Goal: Information Seeking & Learning: Learn about a topic

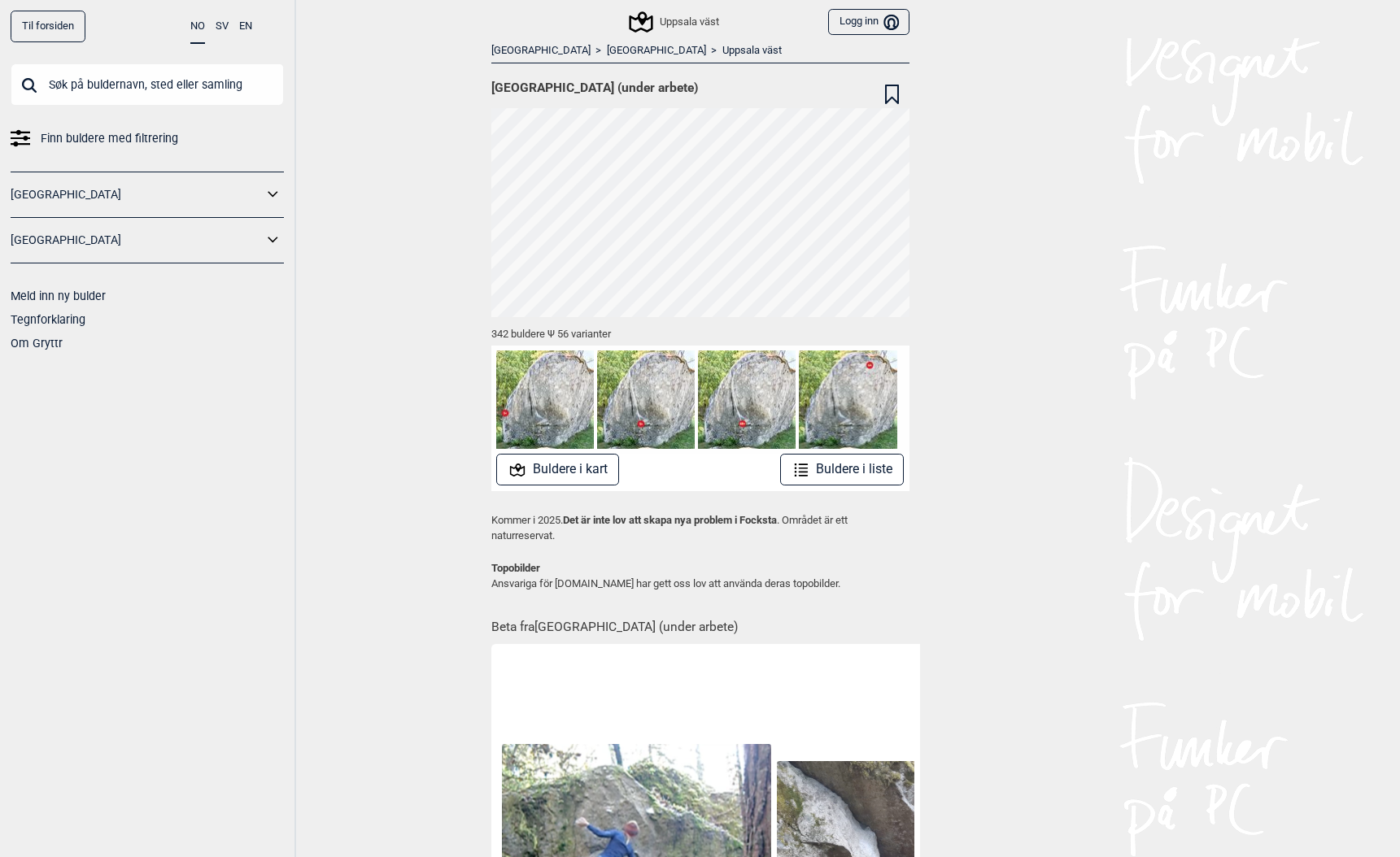
click at [52, 27] on link "Til forsiden" at bounding box center [48, 27] width 75 height 32
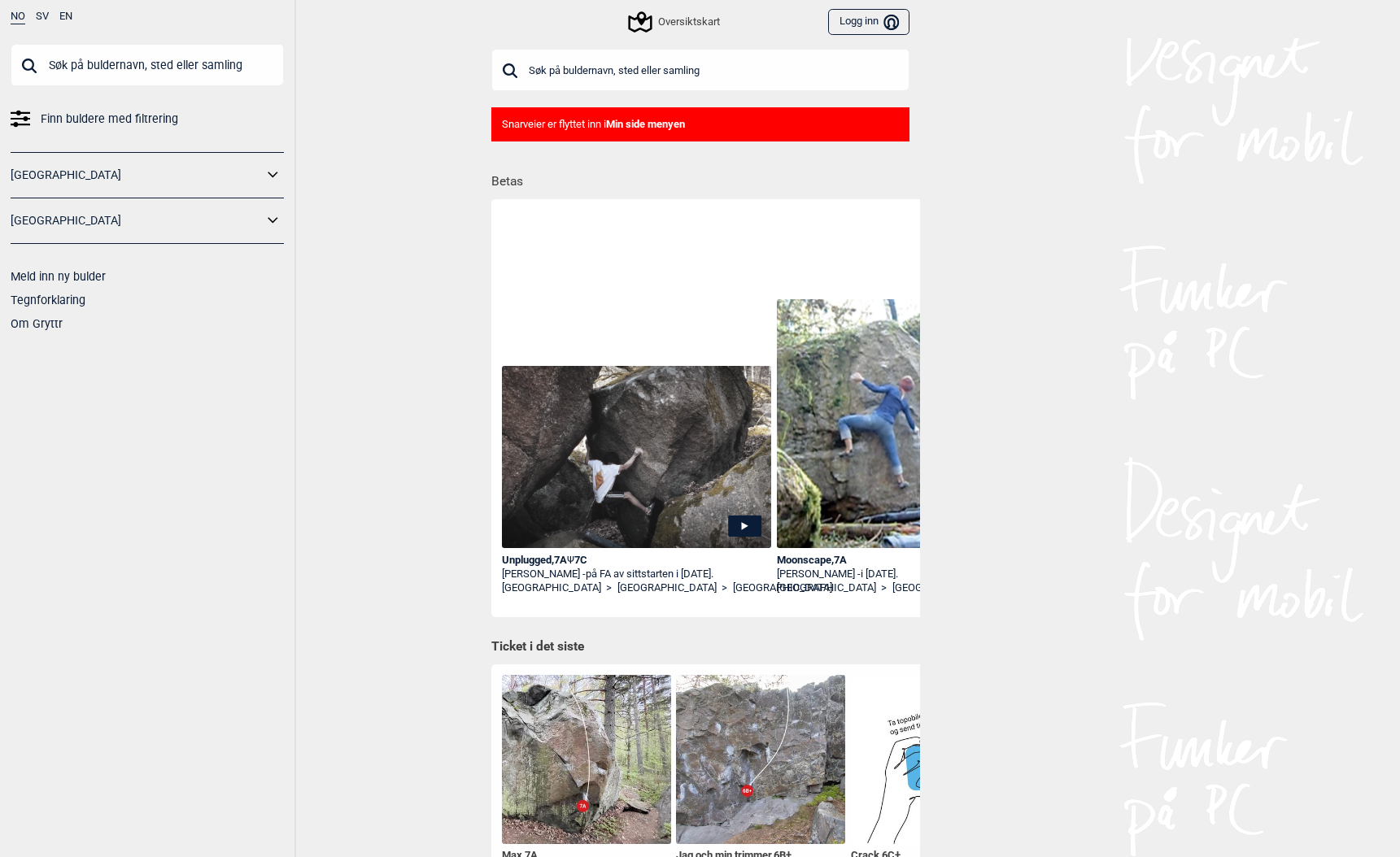
click at [740, 528] on icon at bounding box center [744, 526] width 33 height 21
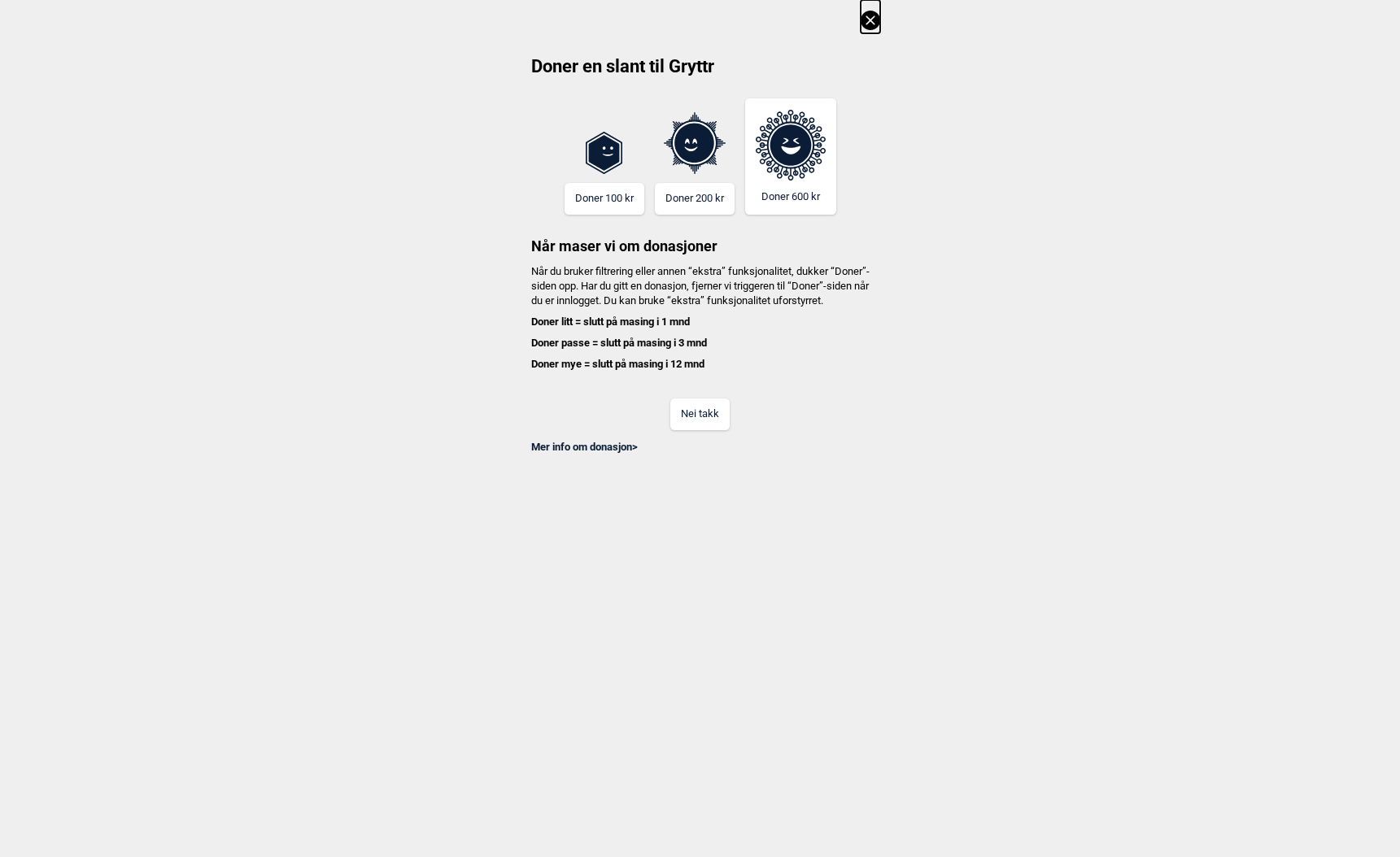
click at [706, 451] on div "Mer info om donasjon >" at bounding box center [700, 441] width 360 height 24
click at [706, 428] on button "Nei takk" at bounding box center [700, 415] width 60 height 32
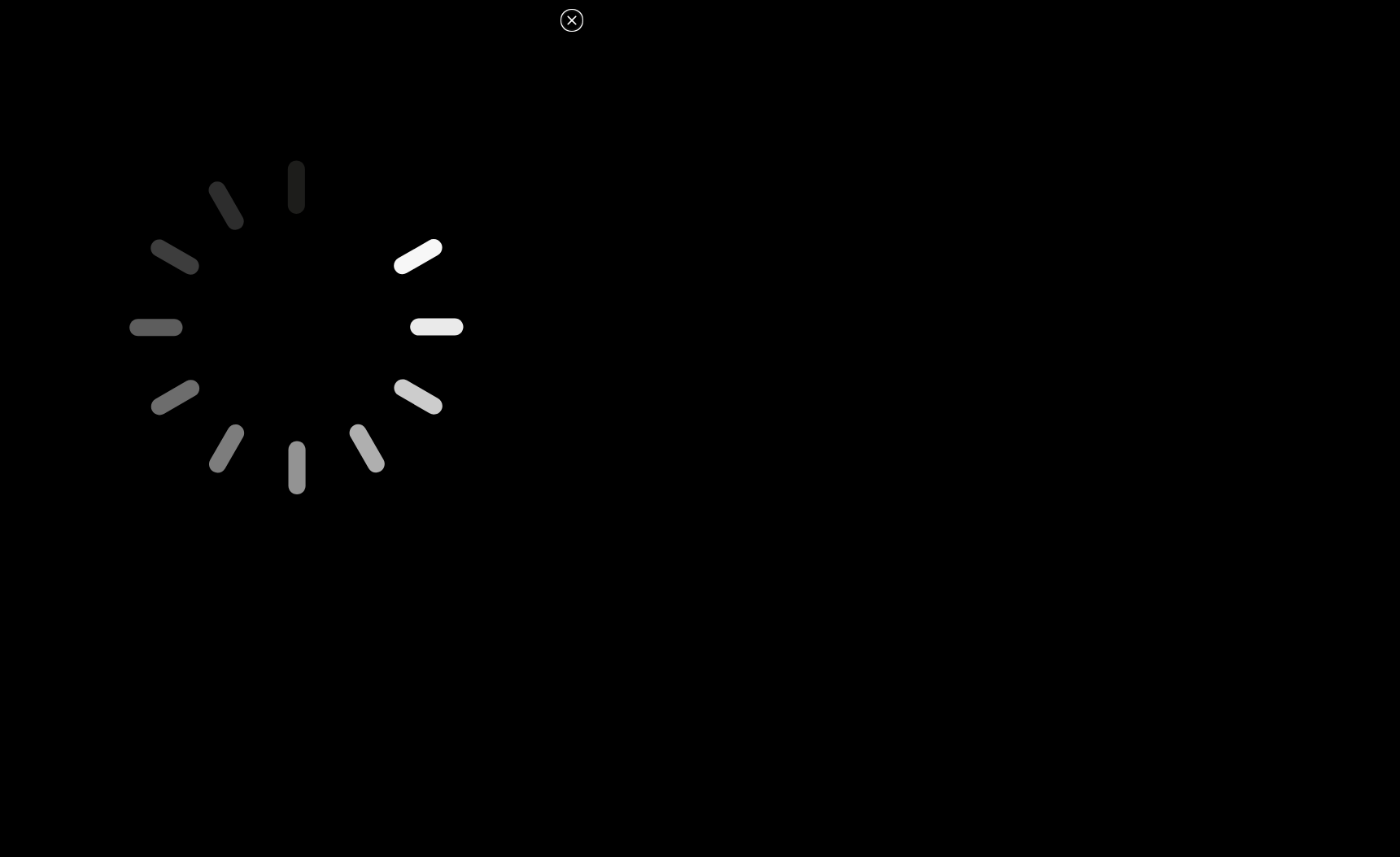
click at [574, 20] on icon at bounding box center [572, 21] width 20 height 20
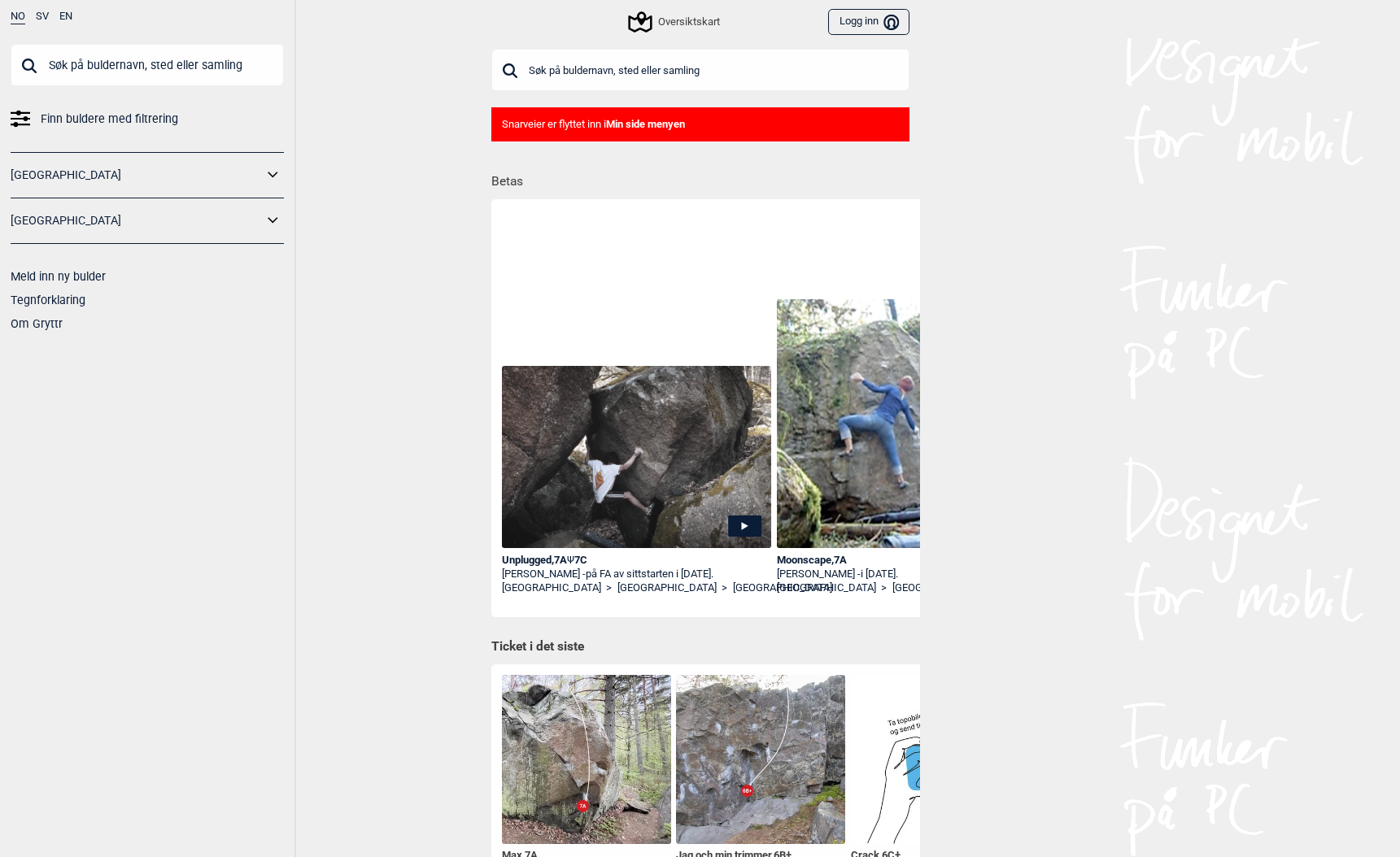
click at [732, 519] on icon at bounding box center [744, 526] width 33 height 21
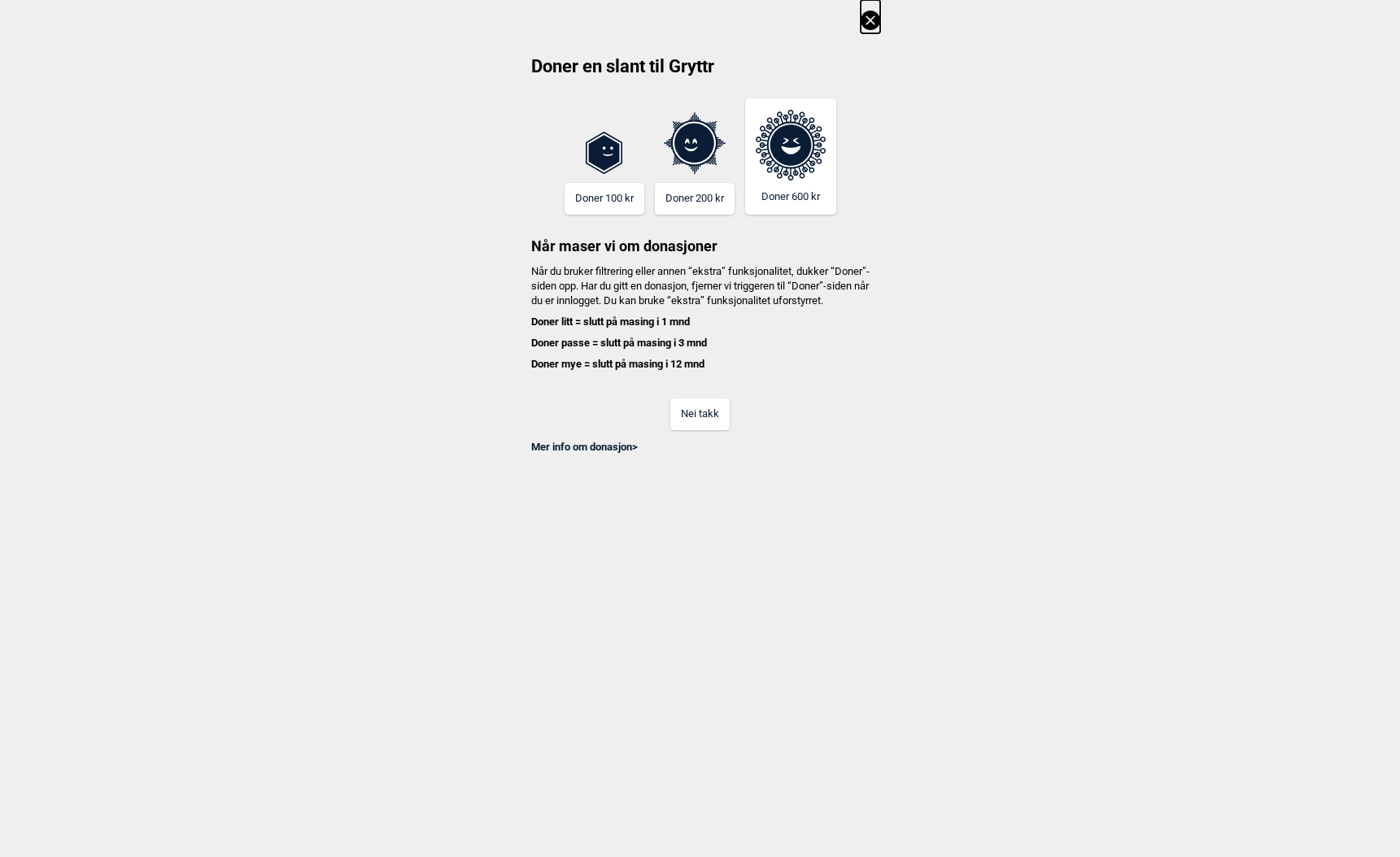
click at [695, 422] on button "Nei takk" at bounding box center [700, 415] width 60 height 32
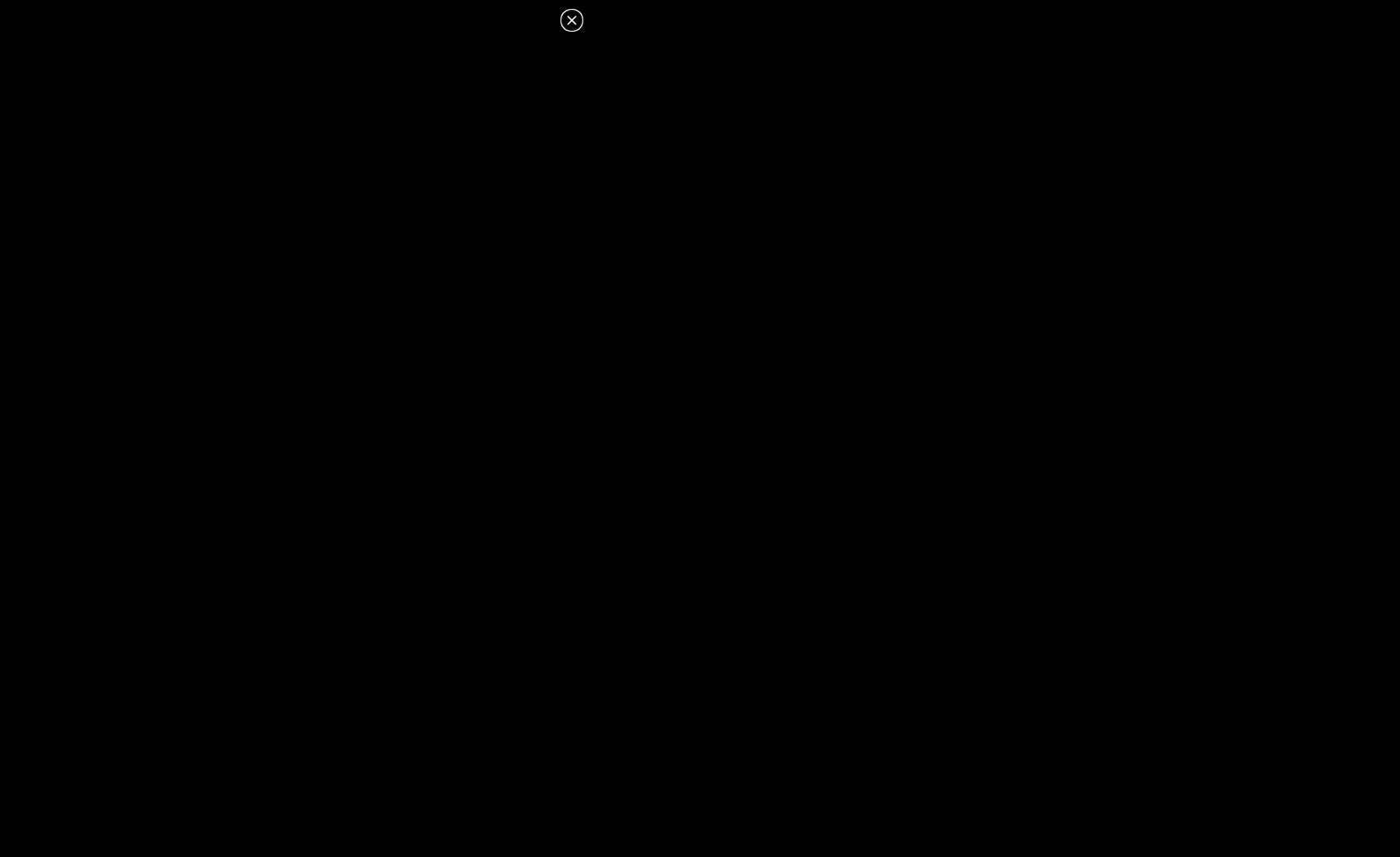
click at [570, 19] on icon at bounding box center [571, 20] width 9 height 9
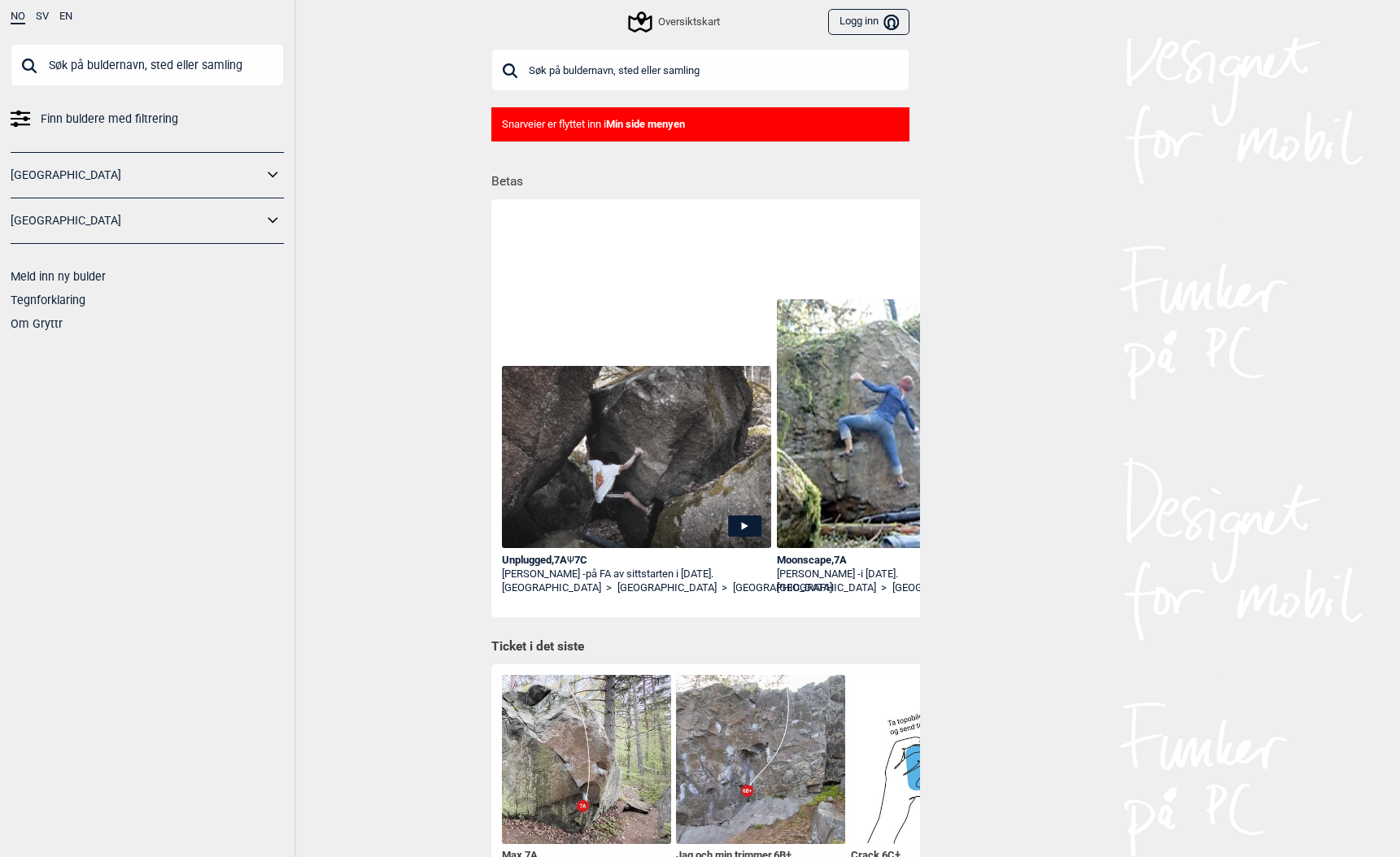
click at [747, 524] on icon at bounding box center [744, 526] width 33 height 21
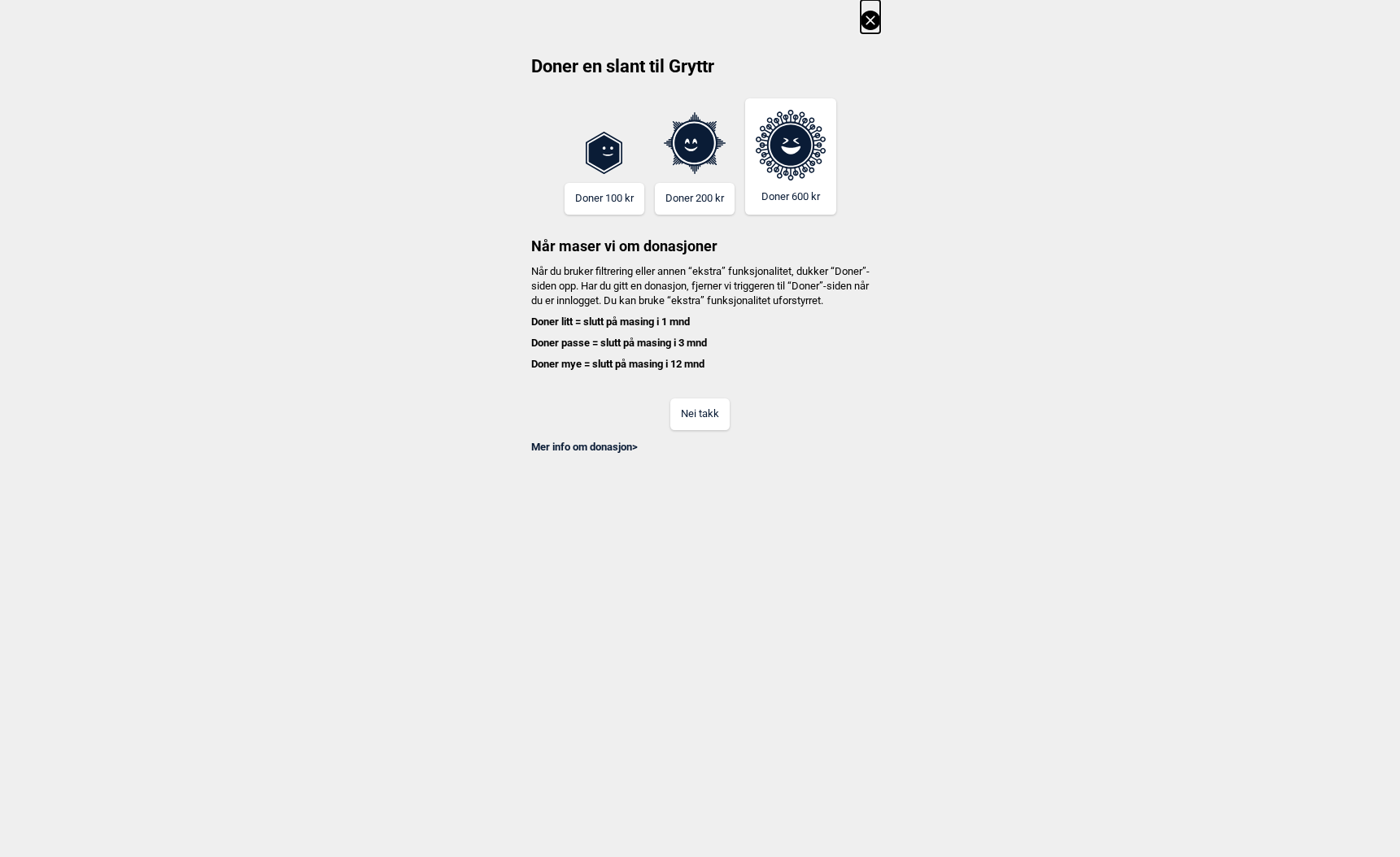
click at [700, 420] on button "Nei takk" at bounding box center [700, 415] width 60 height 32
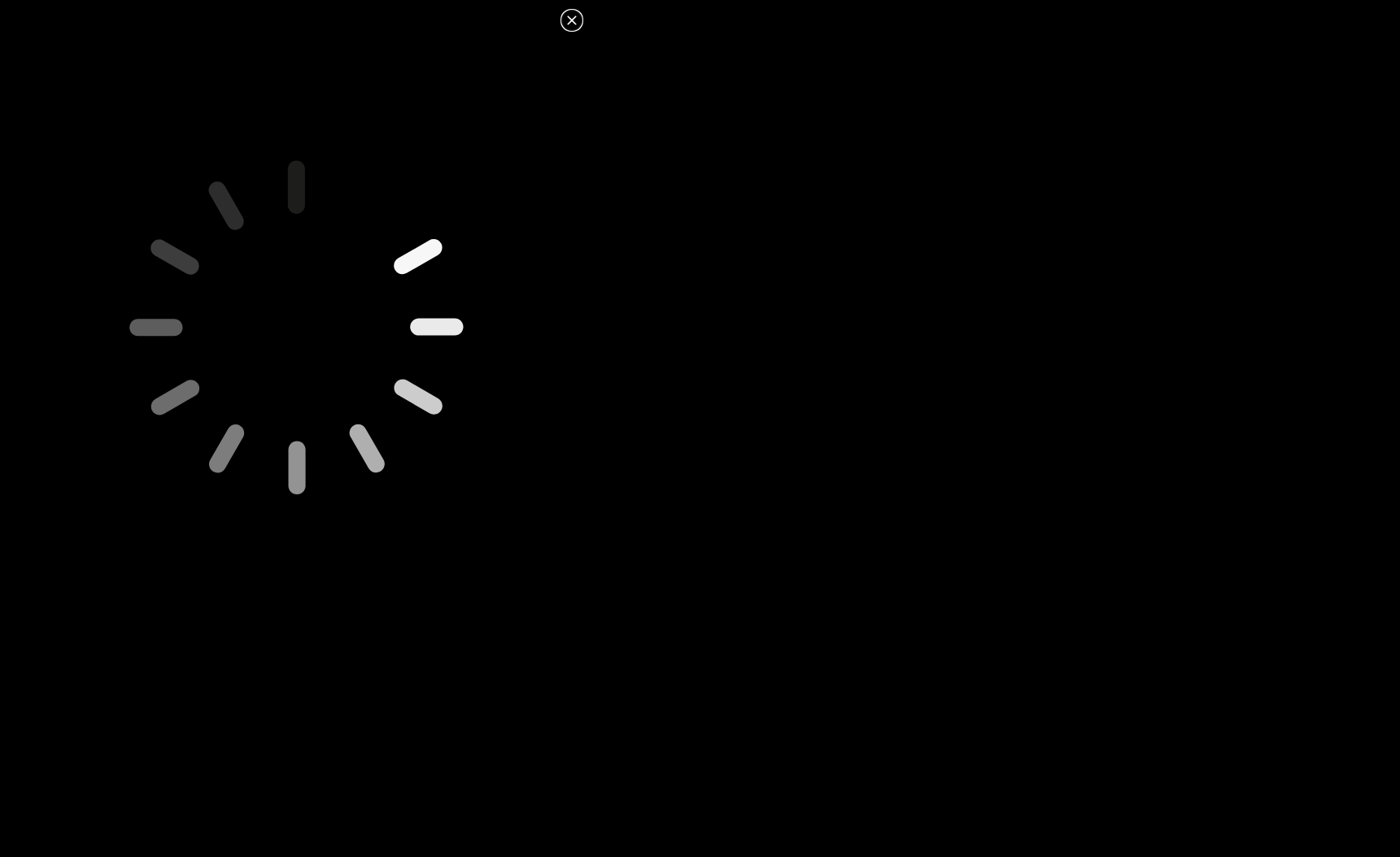
click at [572, 20] on icon at bounding box center [571, 20] width 9 height 9
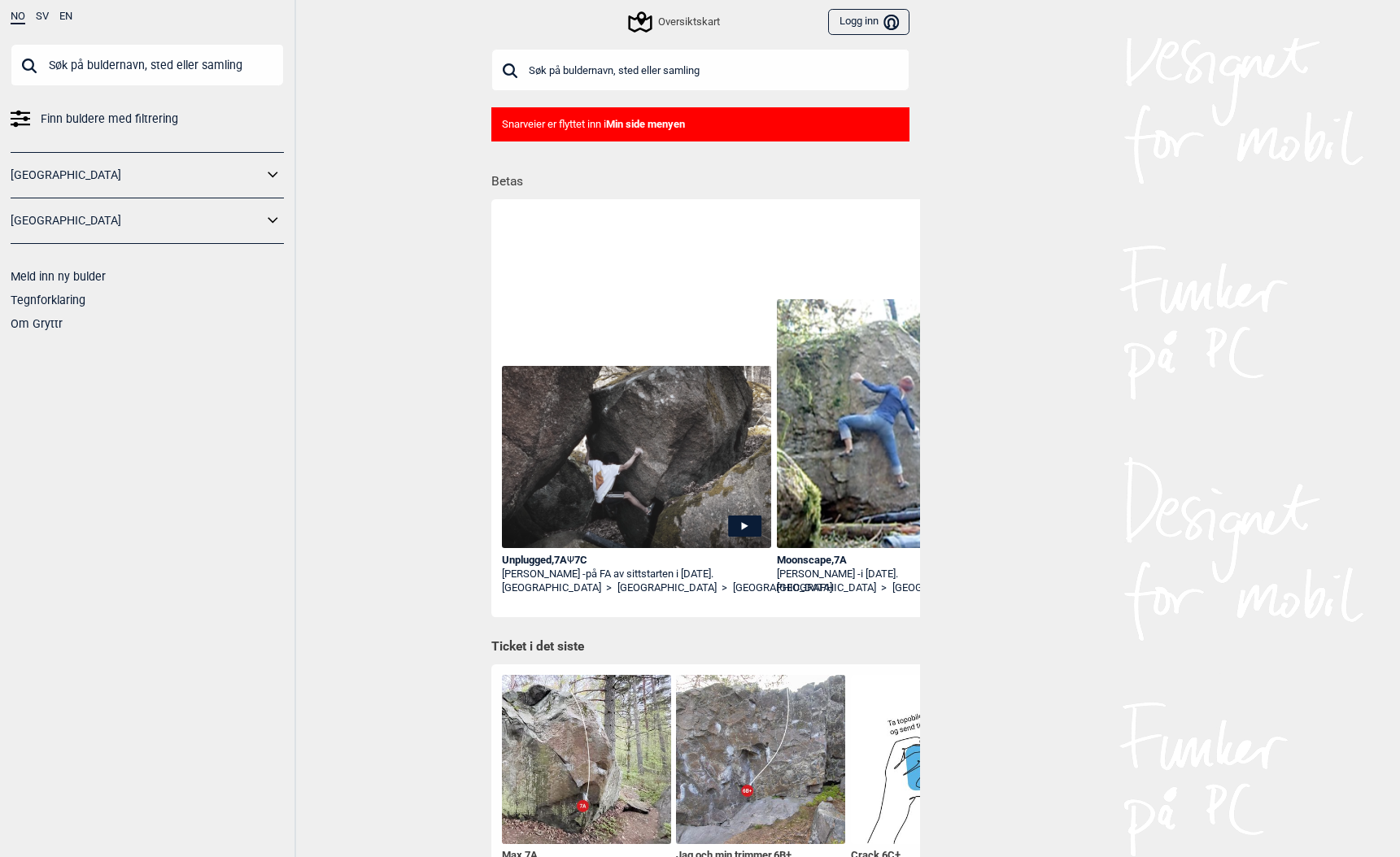
click at [741, 525] on icon at bounding box center [743, 525] width 6 height 8
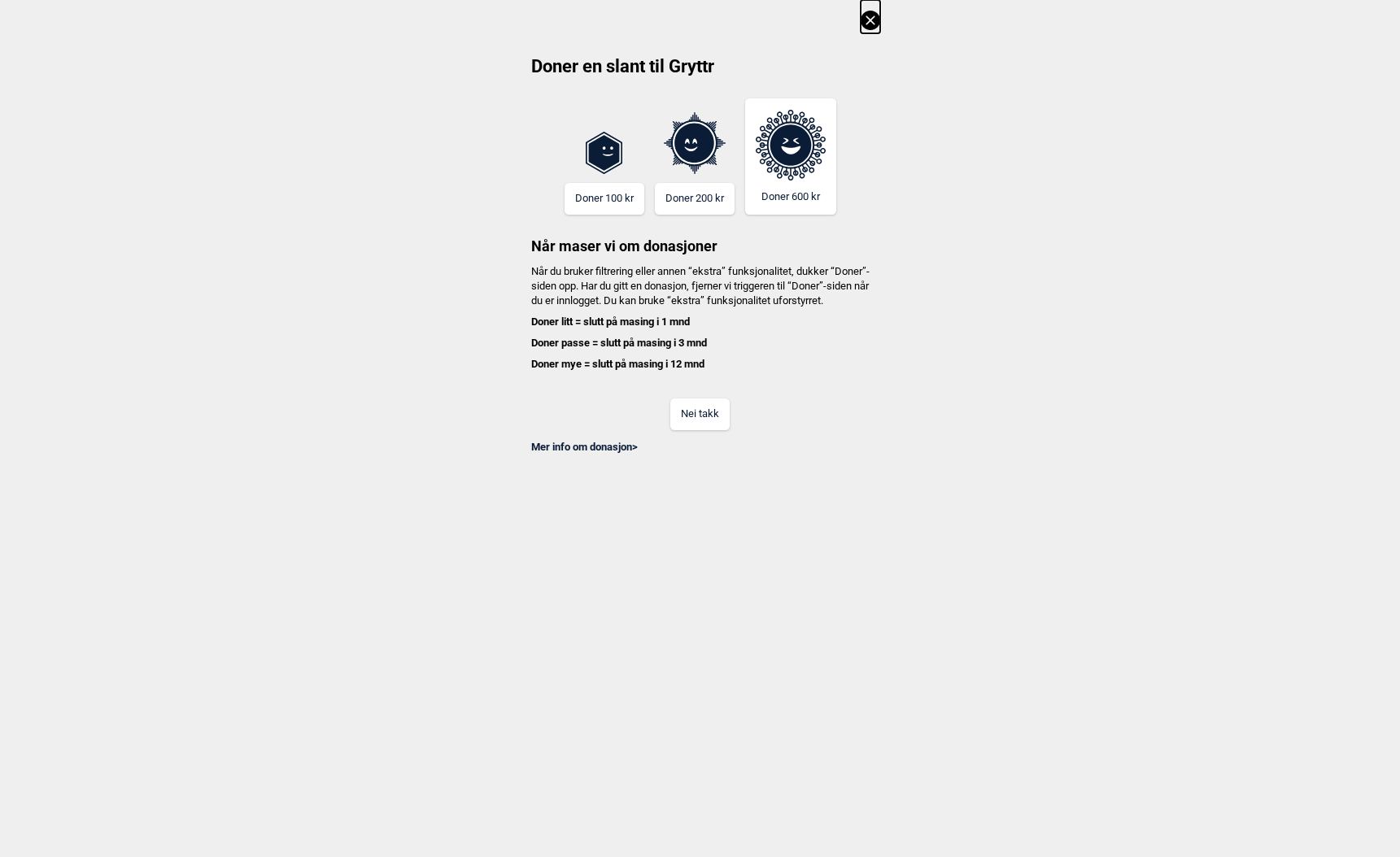
click at [708, 423] on button "Nei takk" at bounding box center [700, 415] width 60 height 32
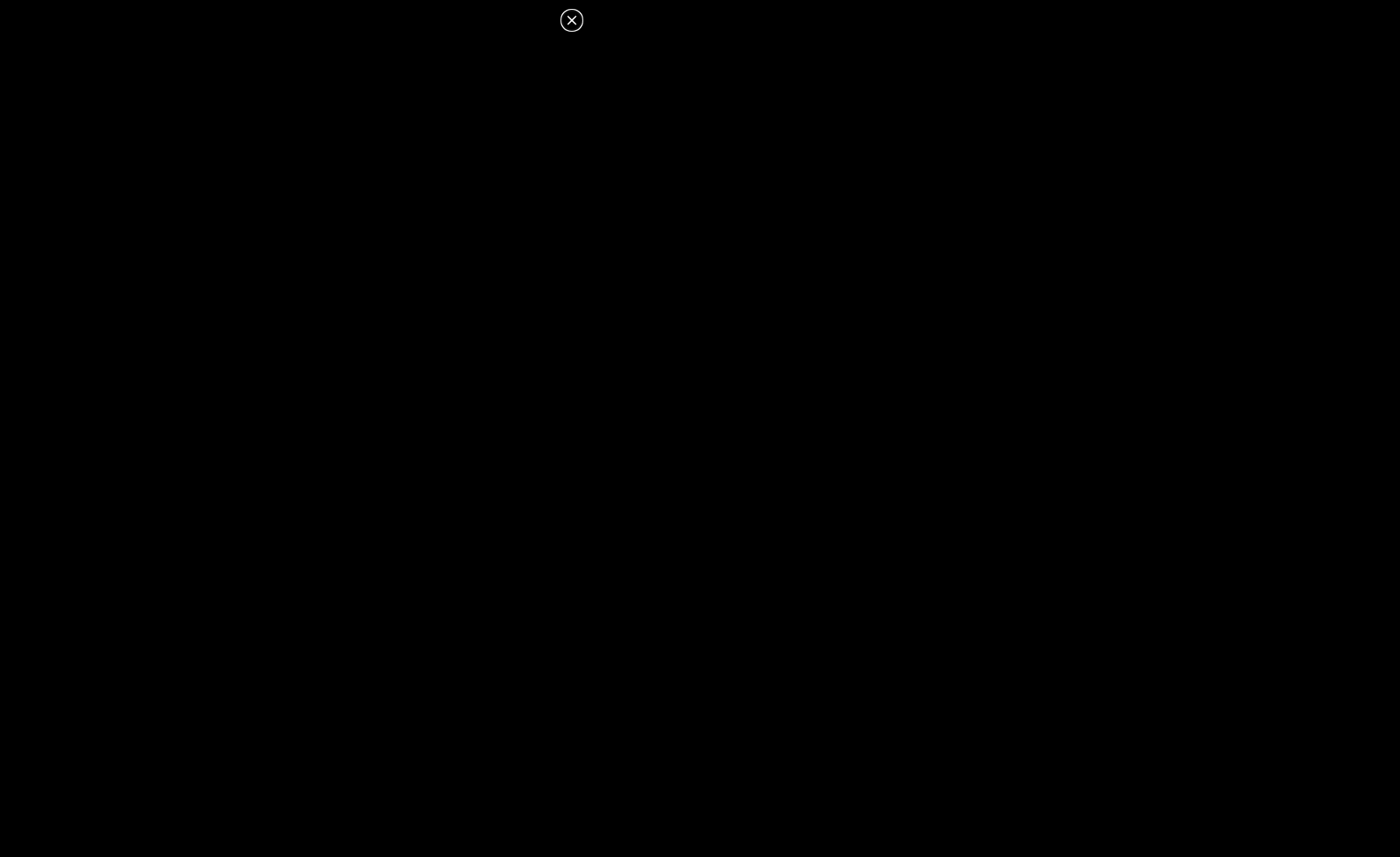
click at [629, 429] on dialog at bounding box center [700, 428] width 1400 height 857
click at [574, 23] on icon at bounding box center [571, 20] width 9 height 9
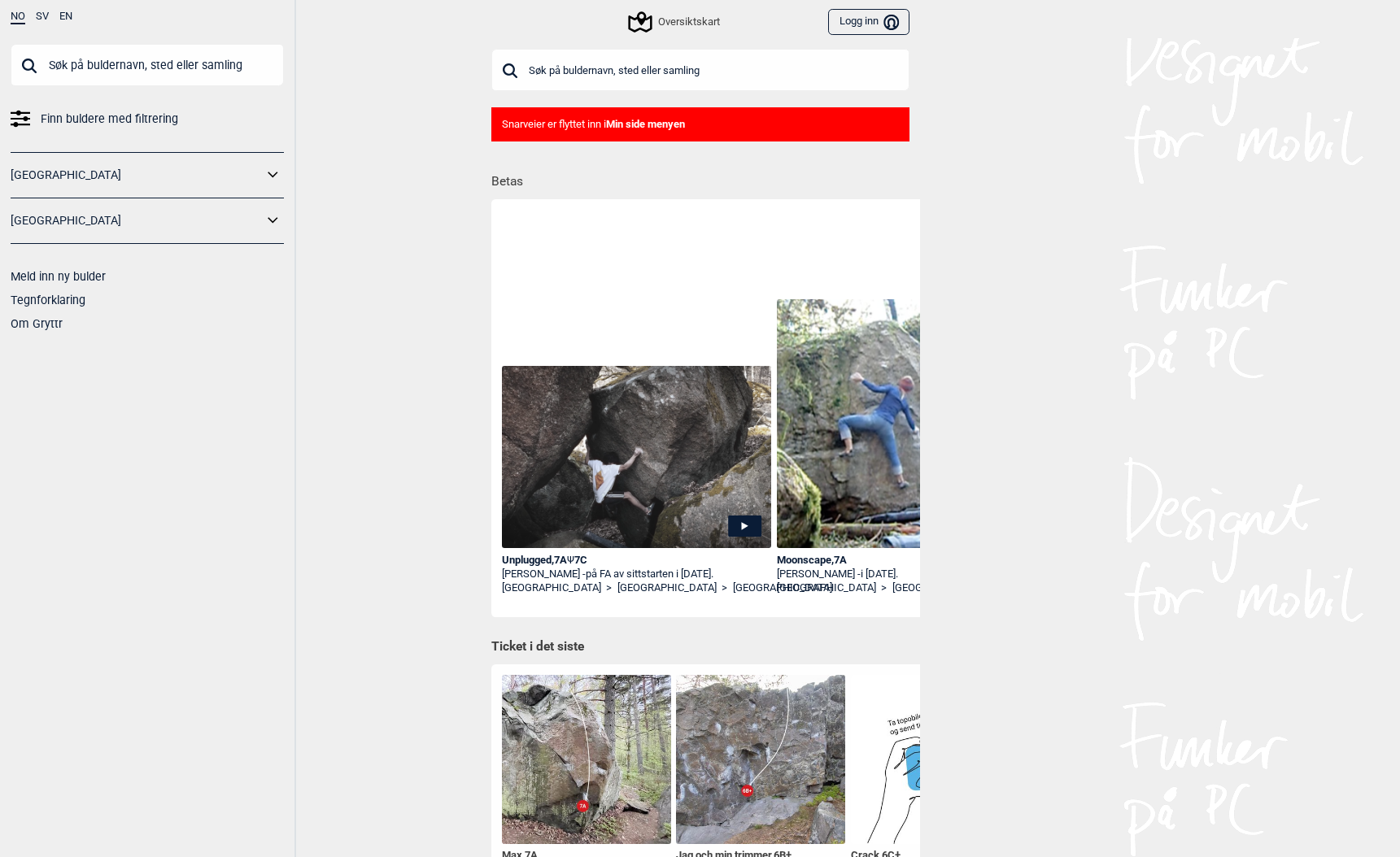
click at [535, 560] on div "Unplugged , 7A Ψ 7C" at bounding box center [636, 560] width 270 height 13
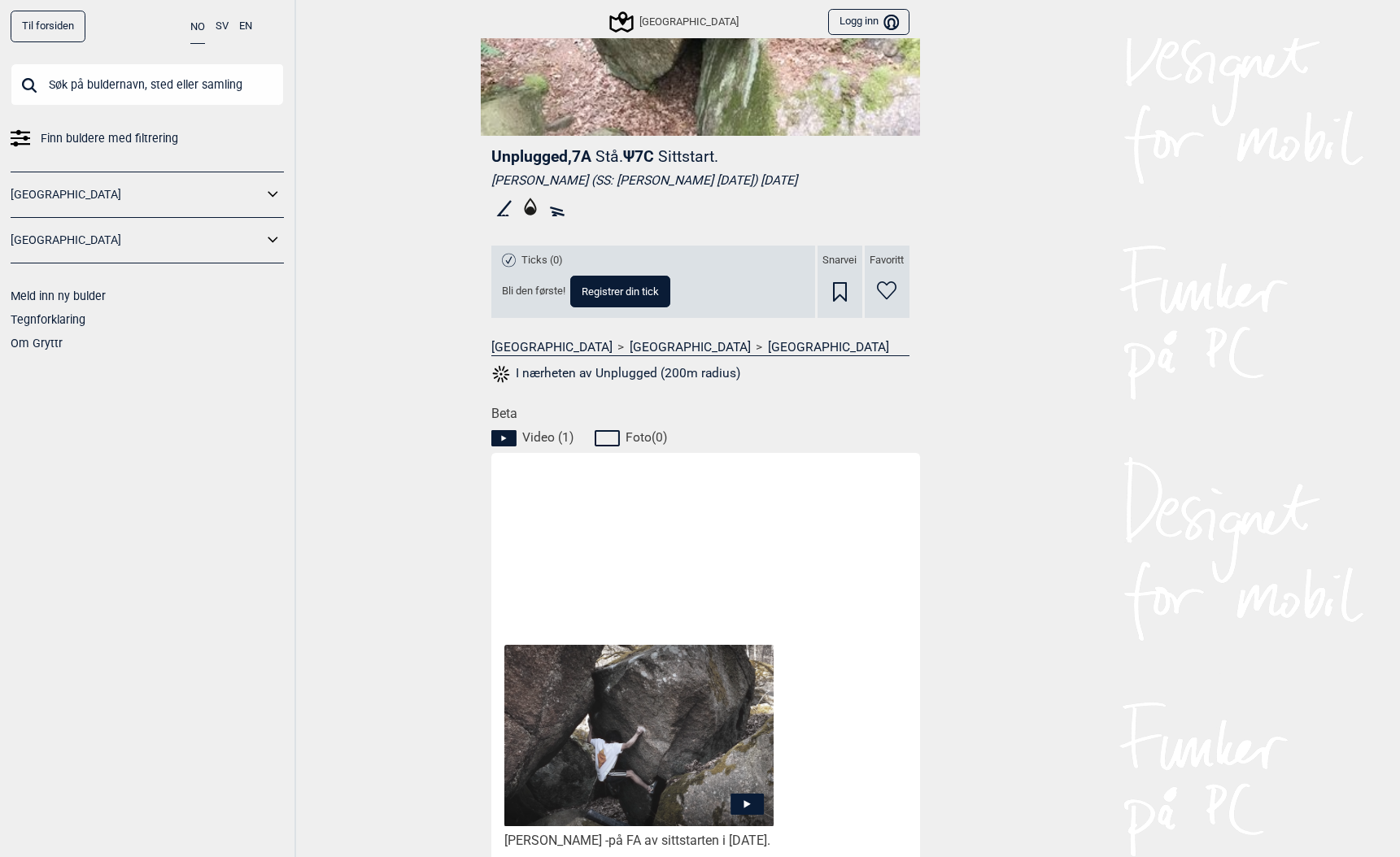
scroll to position [655, 0]
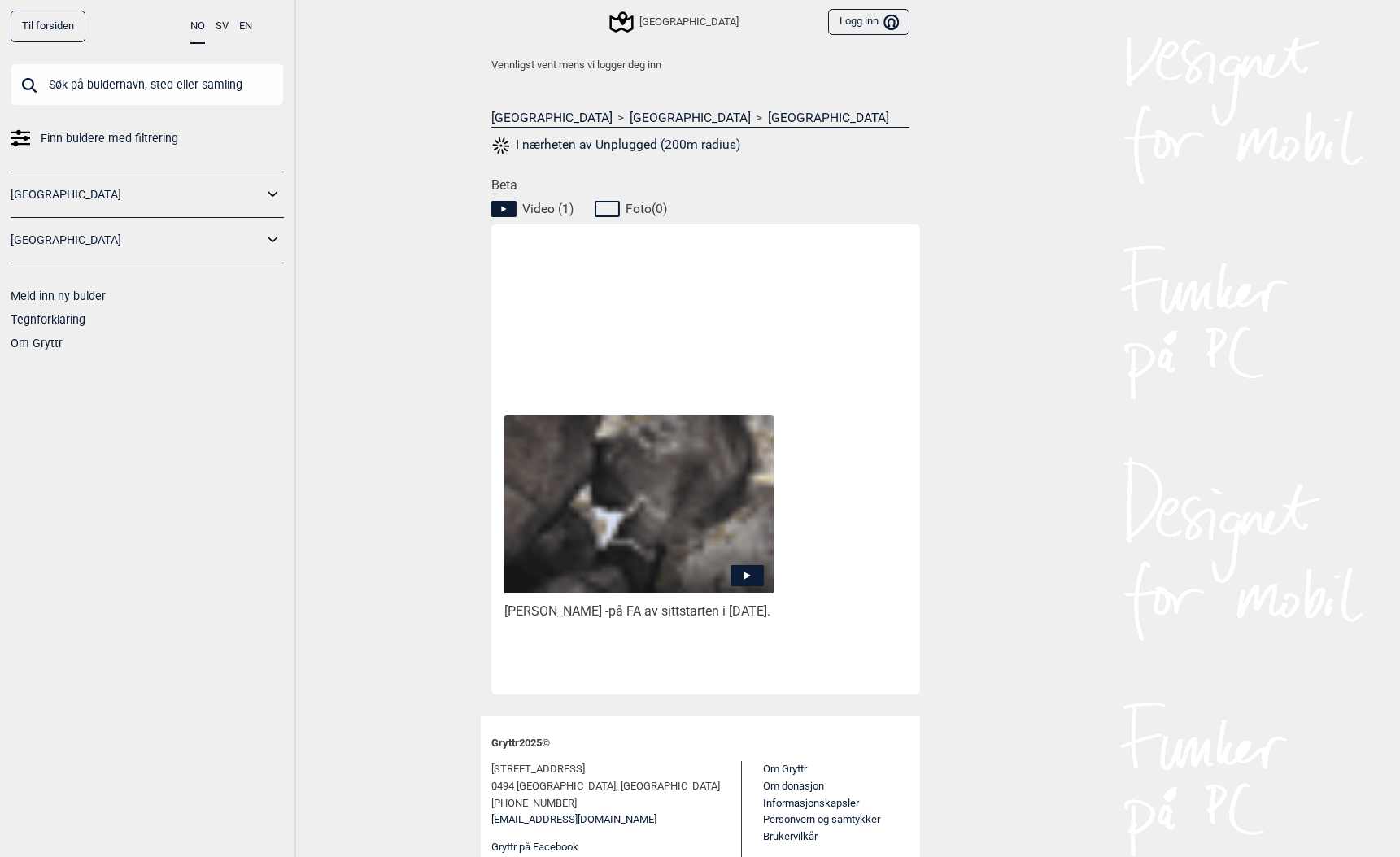
scroll to position [655, 0]
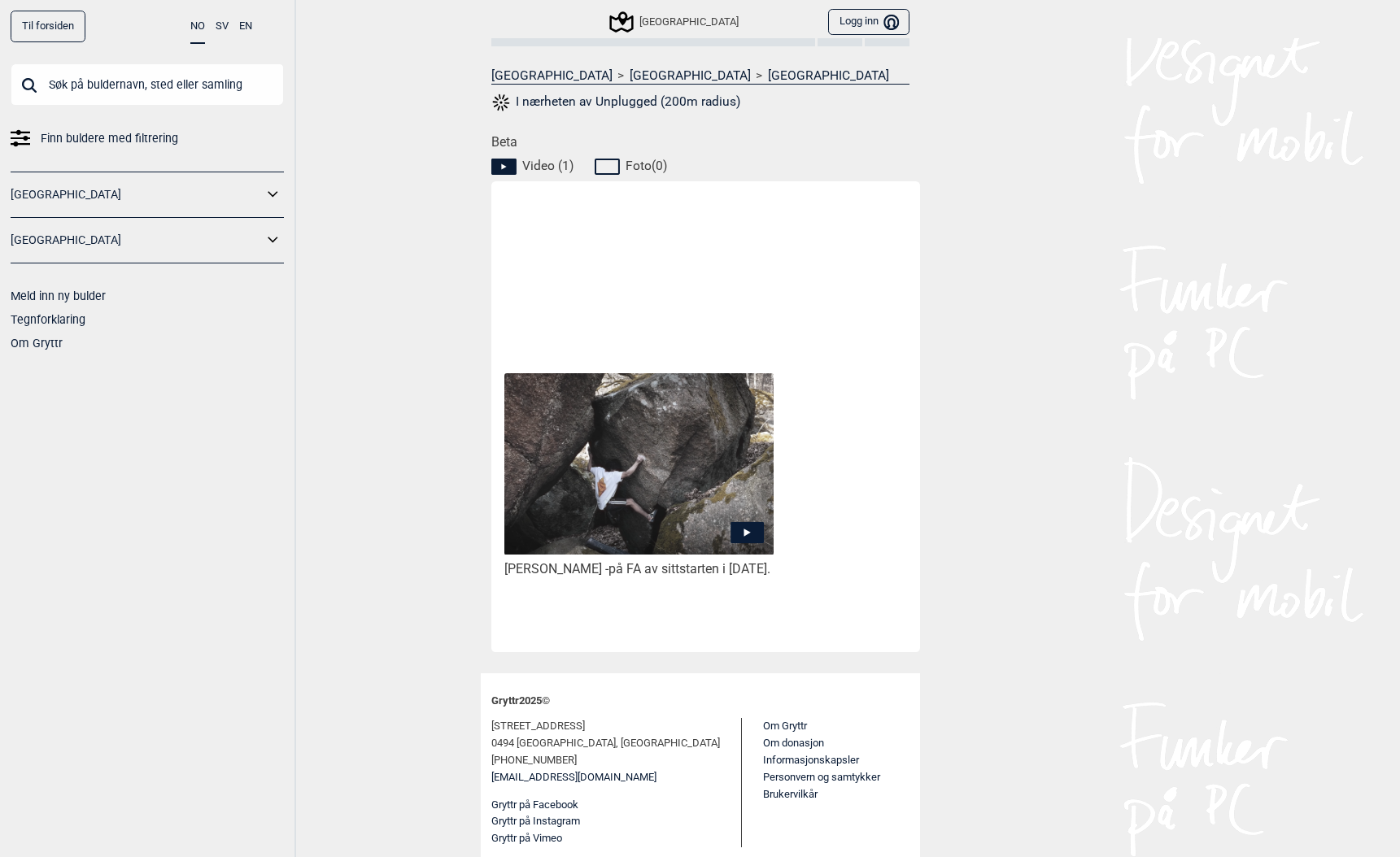
click at [741, 522] on icon at bounding box center [746, 532] width 33 height 21
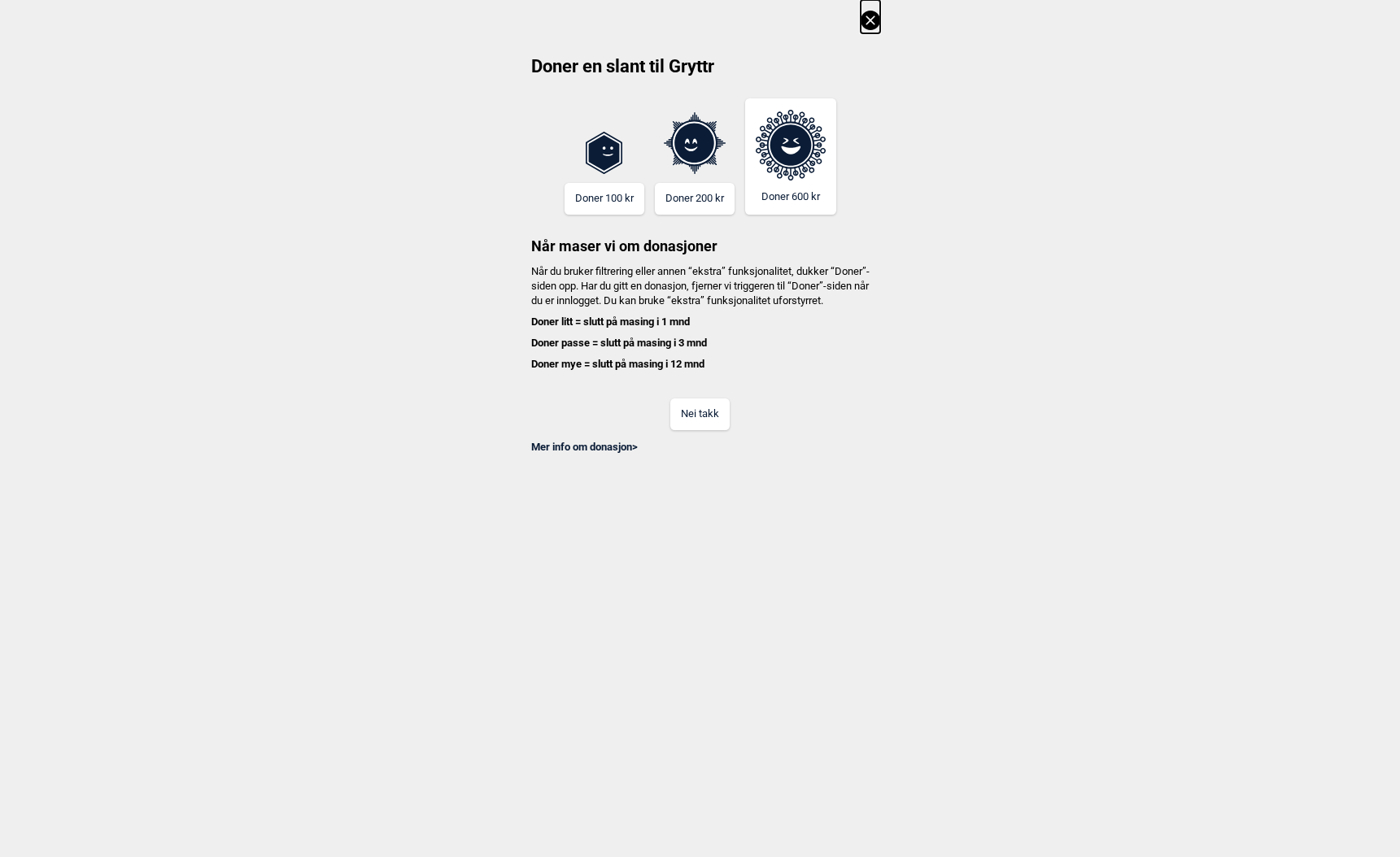
click at [698, 429] on button "Nei takk" at bounding box center [700, 415] width 60 height 32
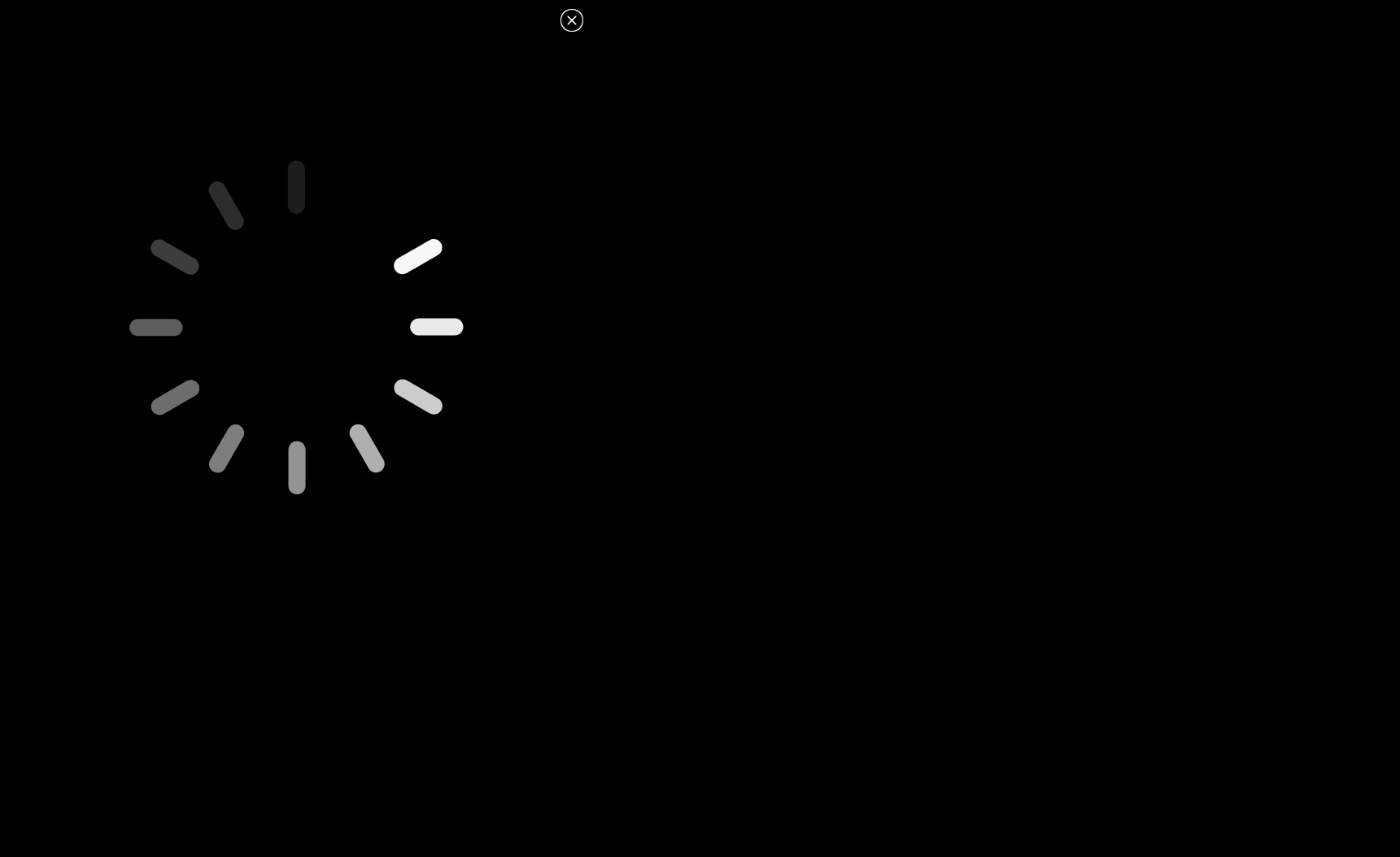
click at [571, 26] on icon at bounding box center [572, 21] width 20 height 20
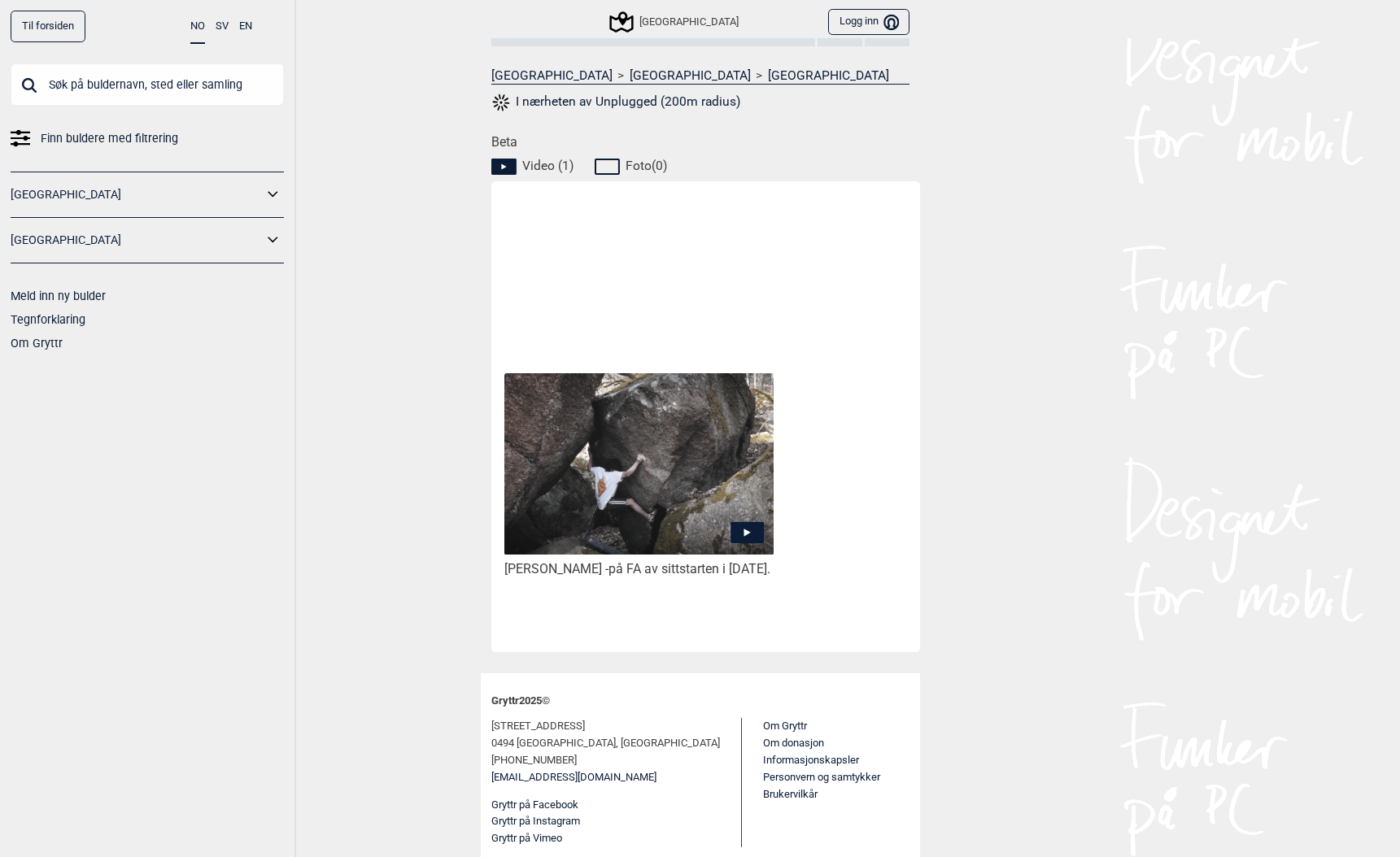
click at [747, 528] on icon at bounding box center [746, 532] width 6 height 8
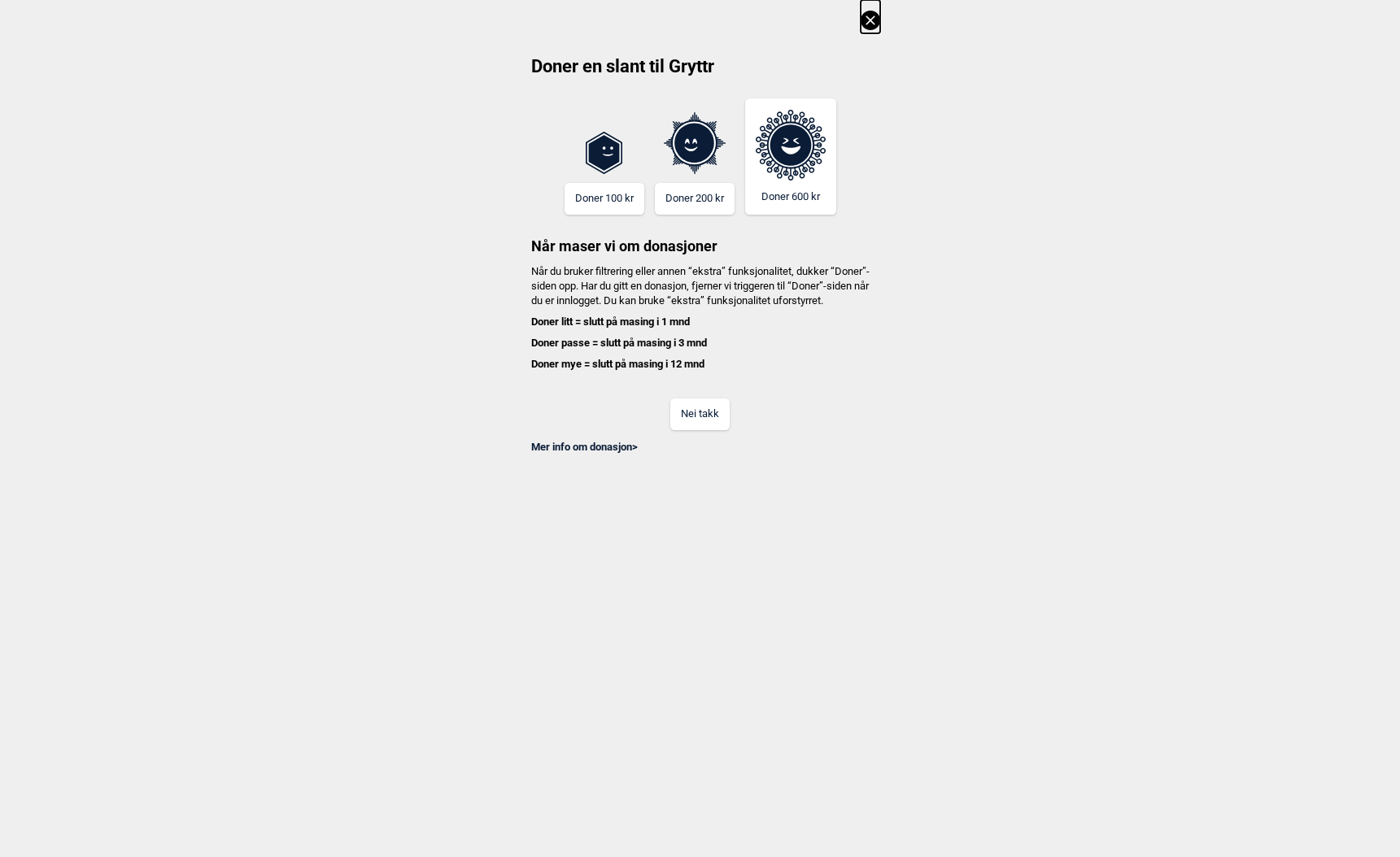
click at [692, 430] on button "Nei takk" at bounding box center [700, 415] width 60 height 32
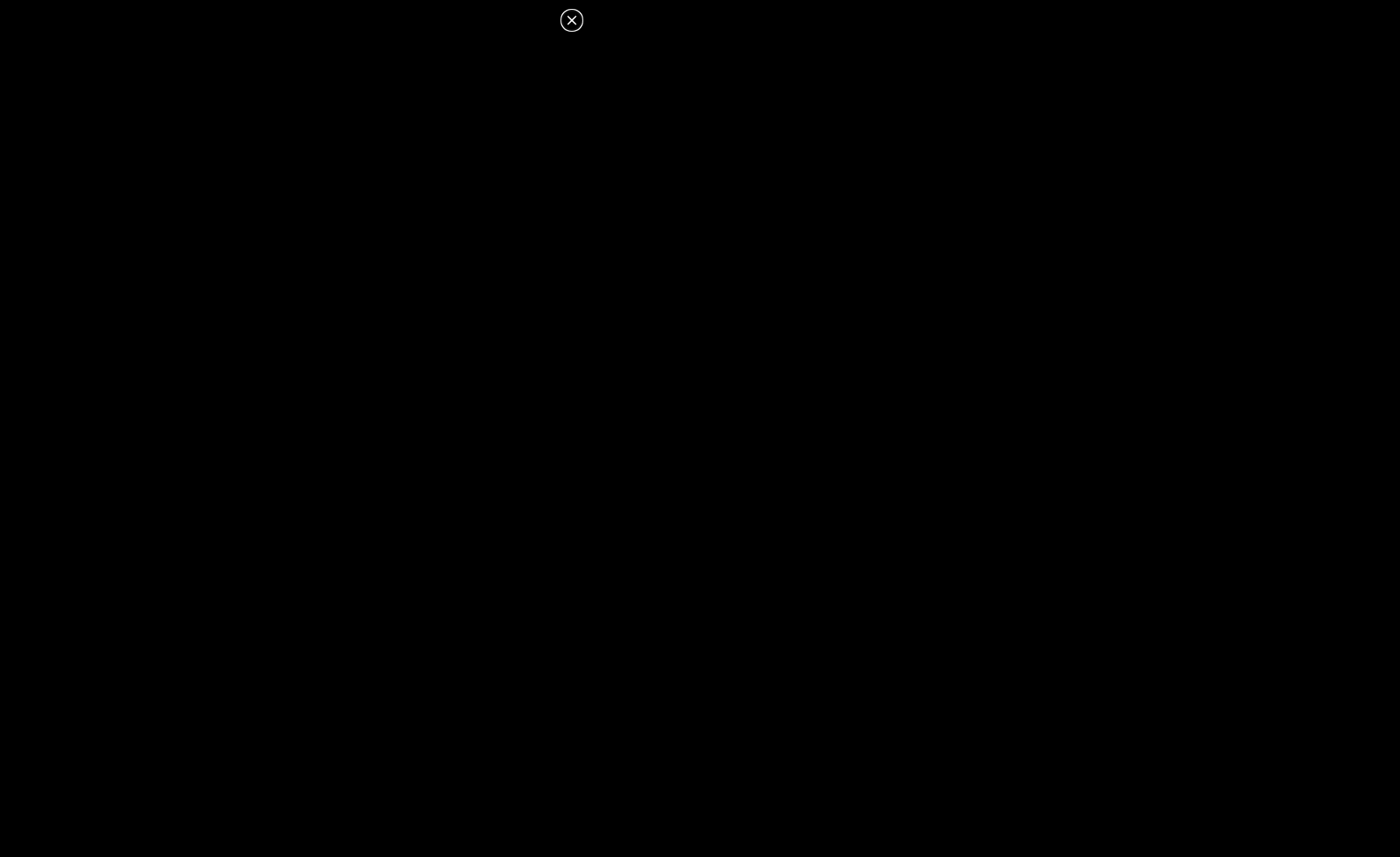
click at [575, 16] on icon at bounding box center [571, 20] width 9 height 9
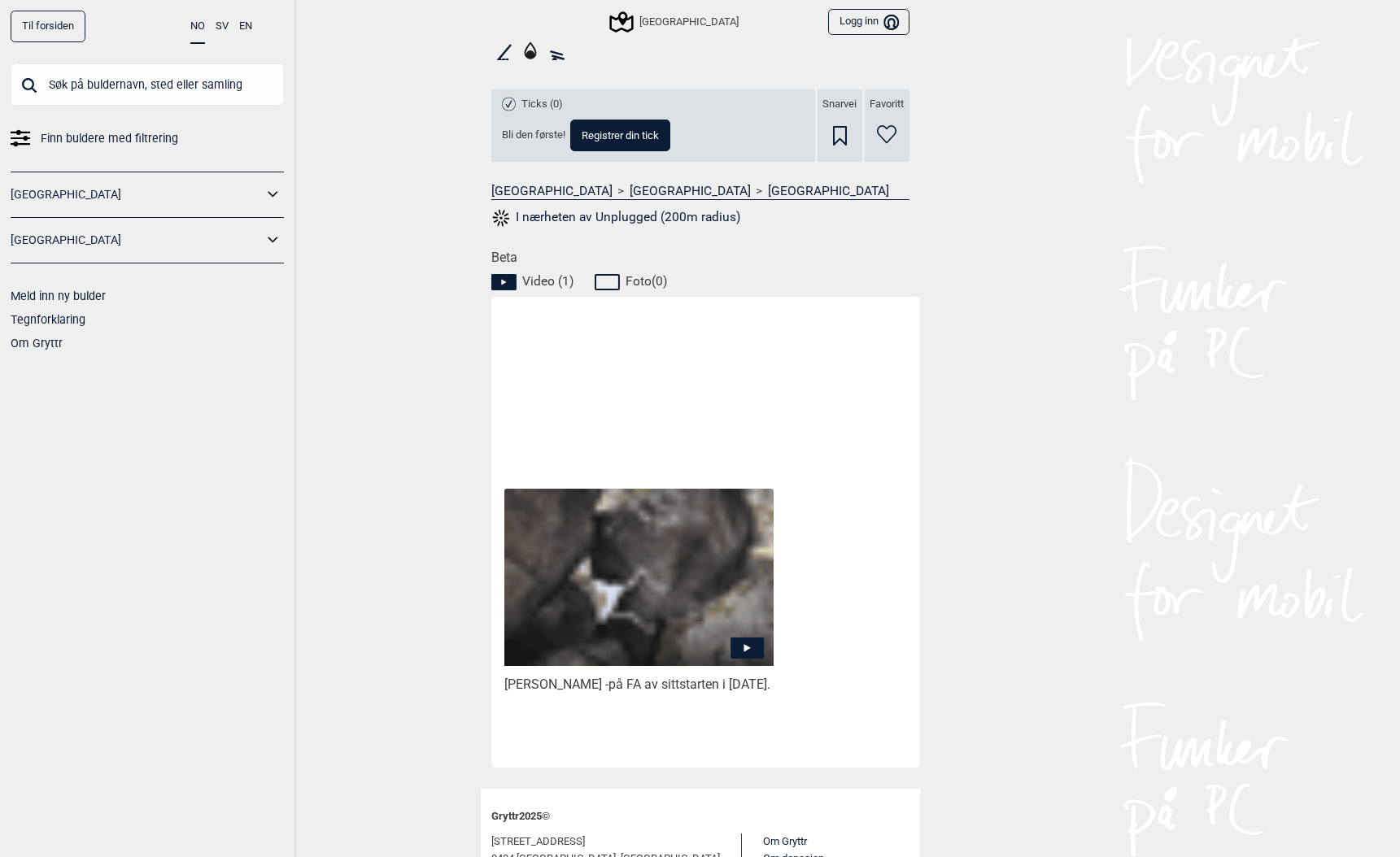
scroll to position [655, 0]
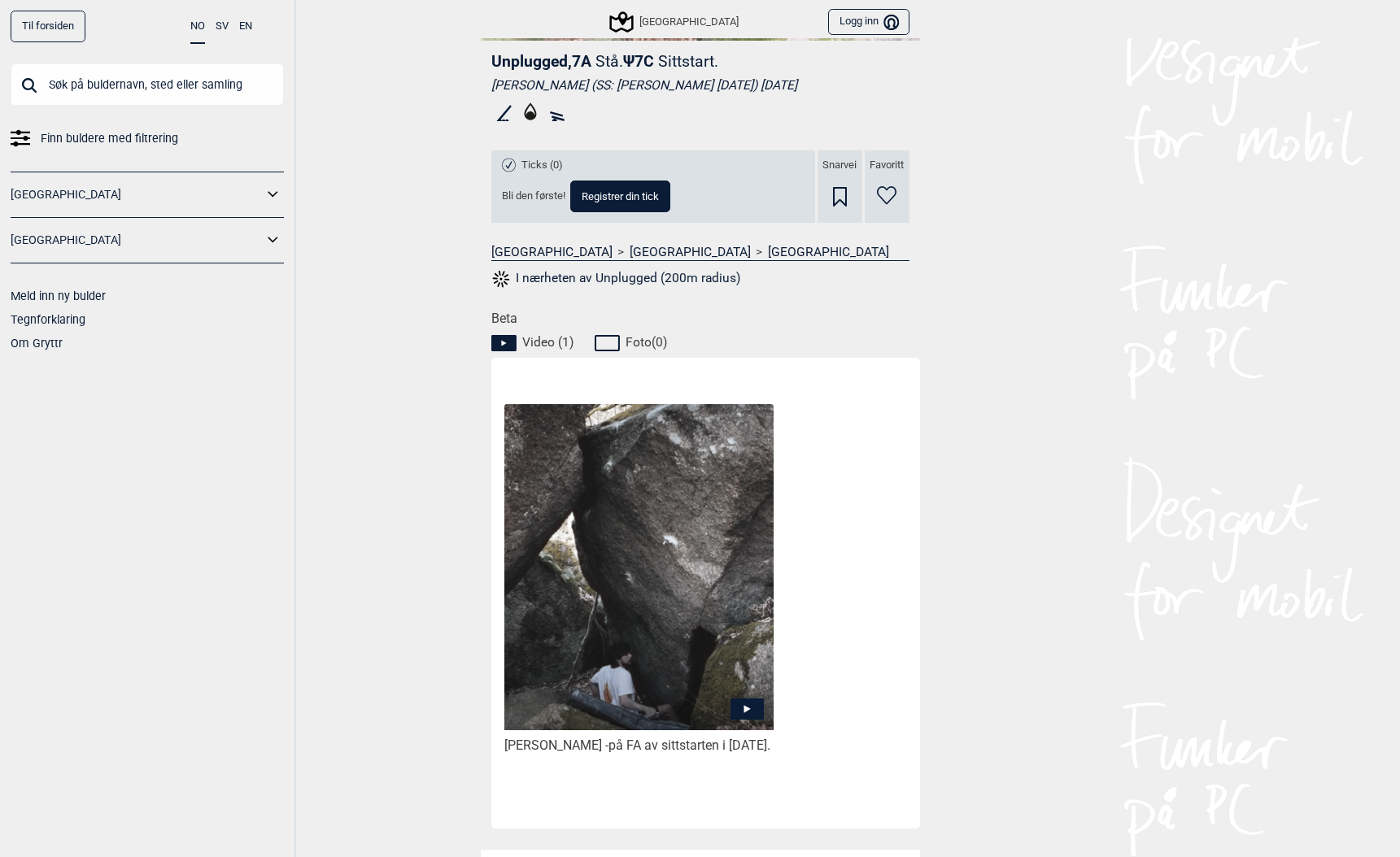
scroll to position [655, 0]
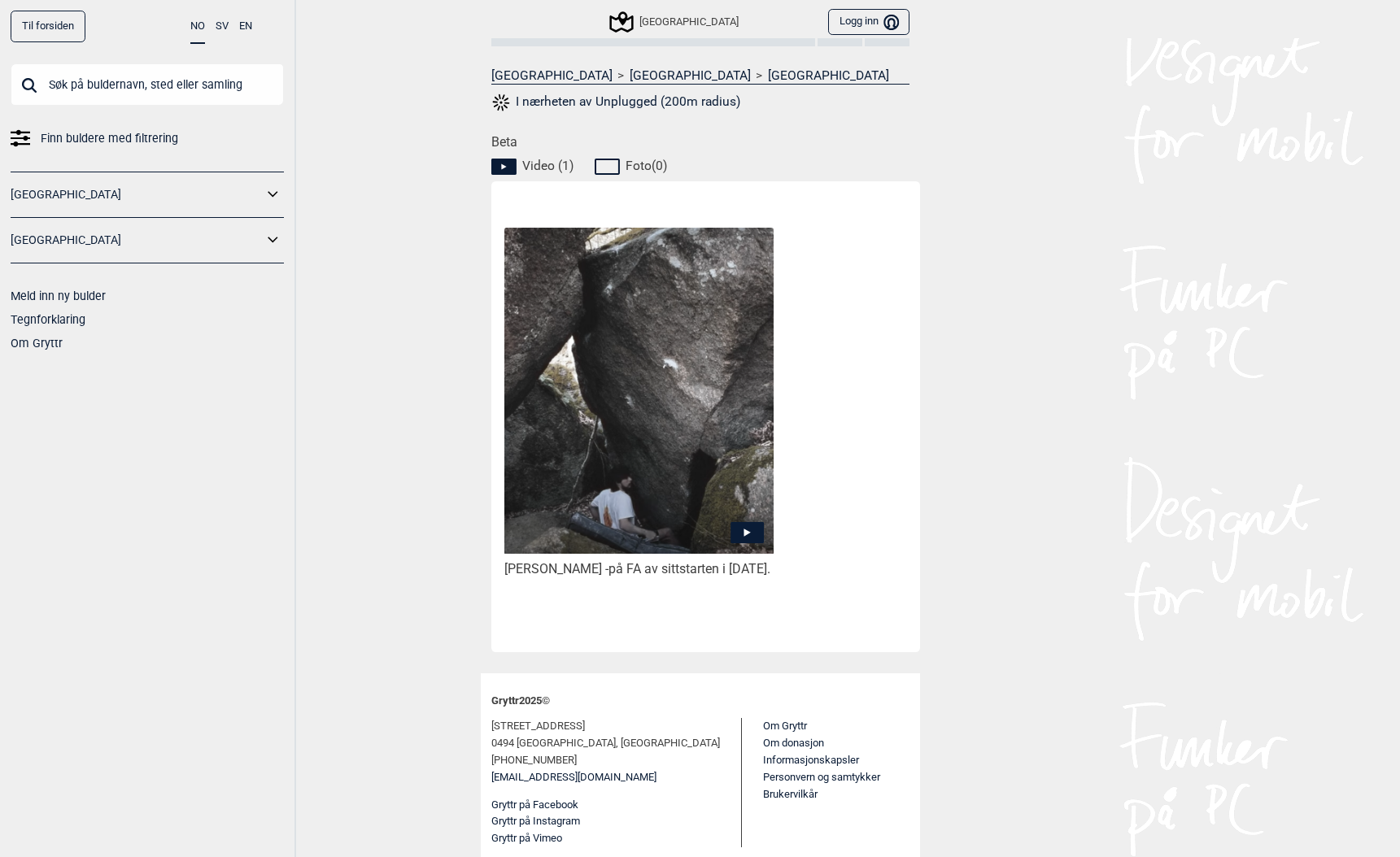
click at [749, 522] on icon at bounding box center [746, 532] width 33 height 21
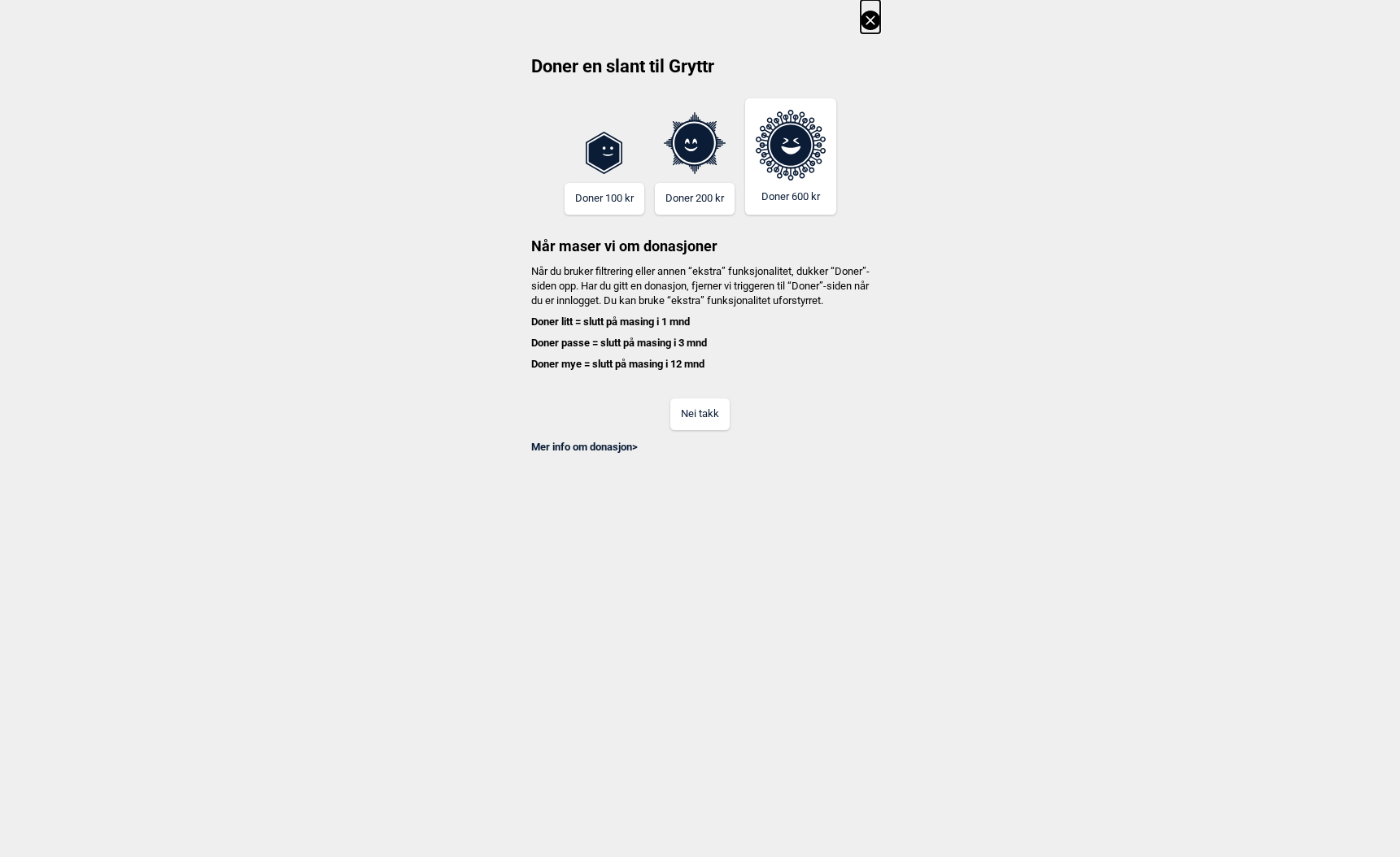
click at [710, 430] on button "Nei takk" at bounding box center [700, 415] width 60 height 32
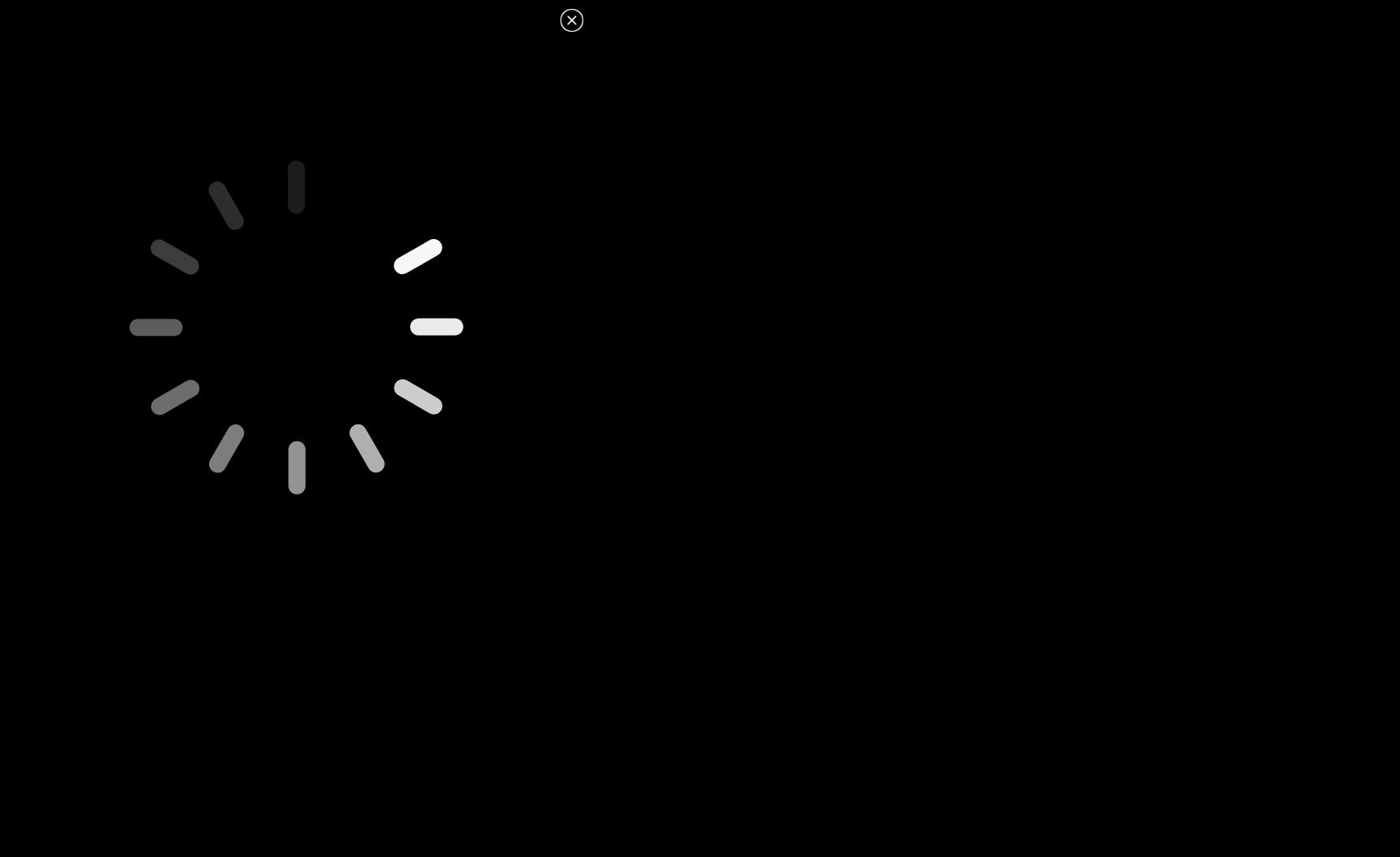
click at [572, 23] on icon at bounding box center [572, 21] width 20 height 20
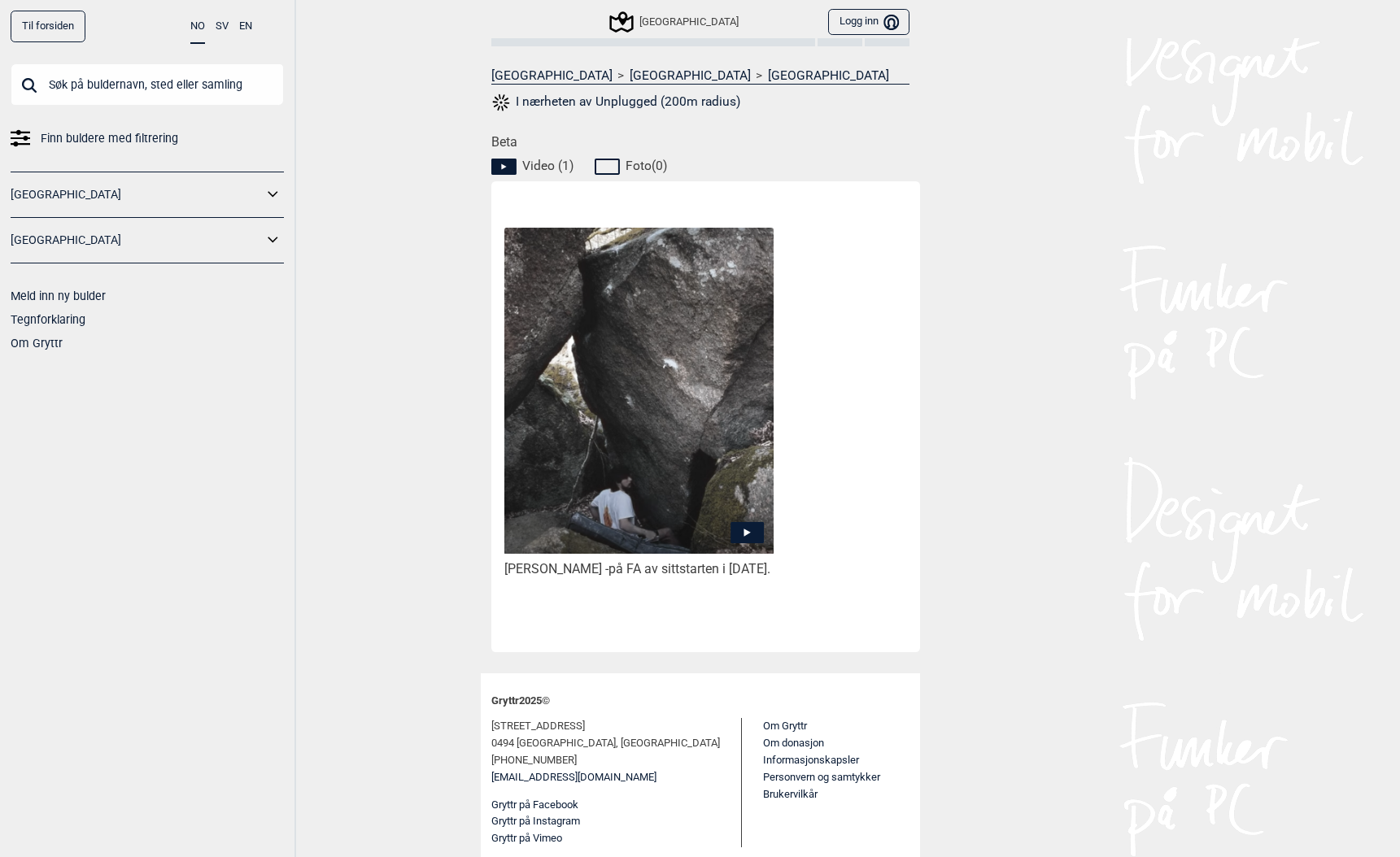
click at [736, 522] on icon at bounding box center [746, 532] width 33 height 21
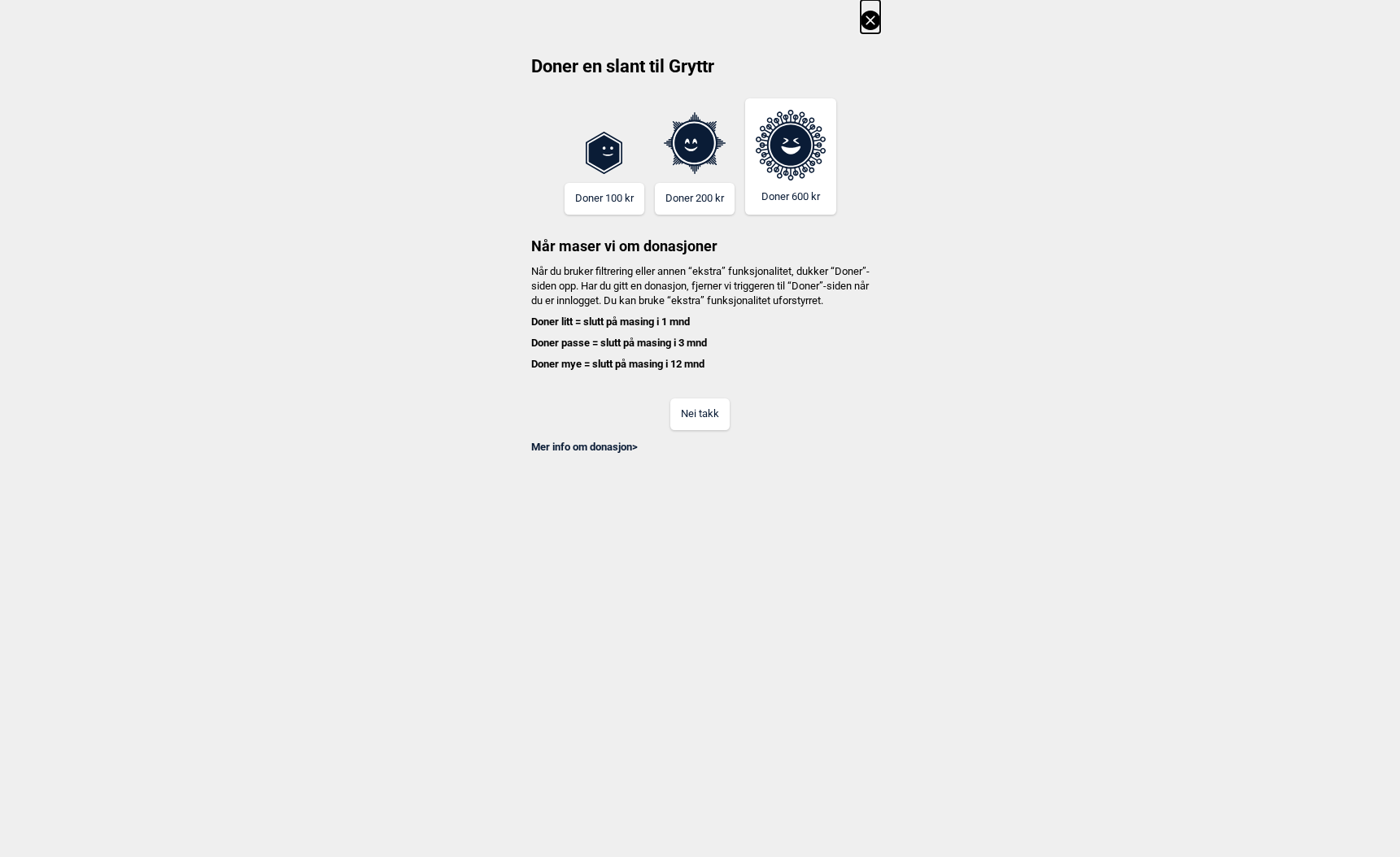
click at [689, 430] on button "Nei takk" at bounding box center [700, 415] width 60 height 32
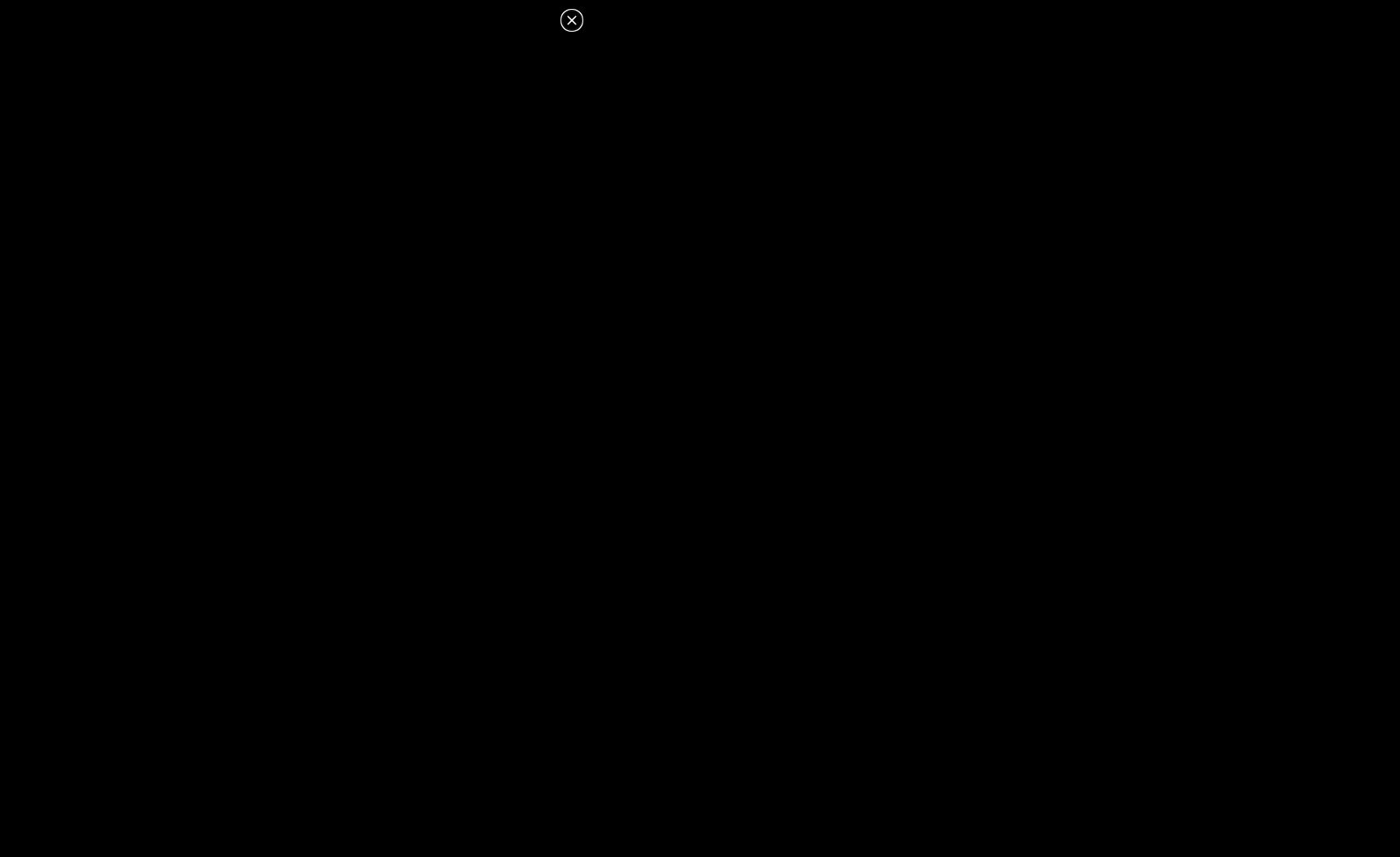
click at [570, 20] on icon at bounding box center [572, 21] width 20 height 20
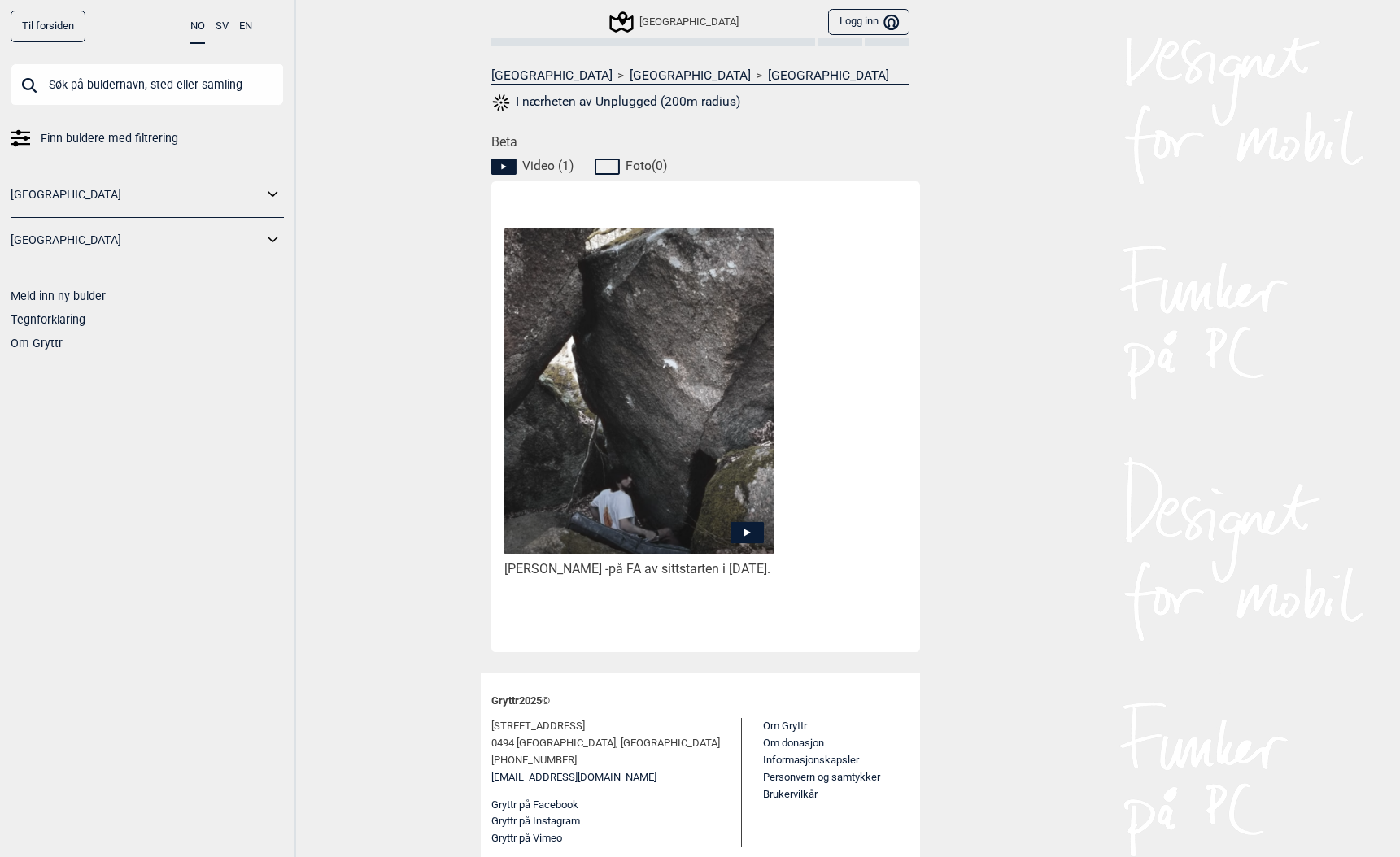
click at [750, 522] on icon at bounding box center [746, 532] width 33 height 21
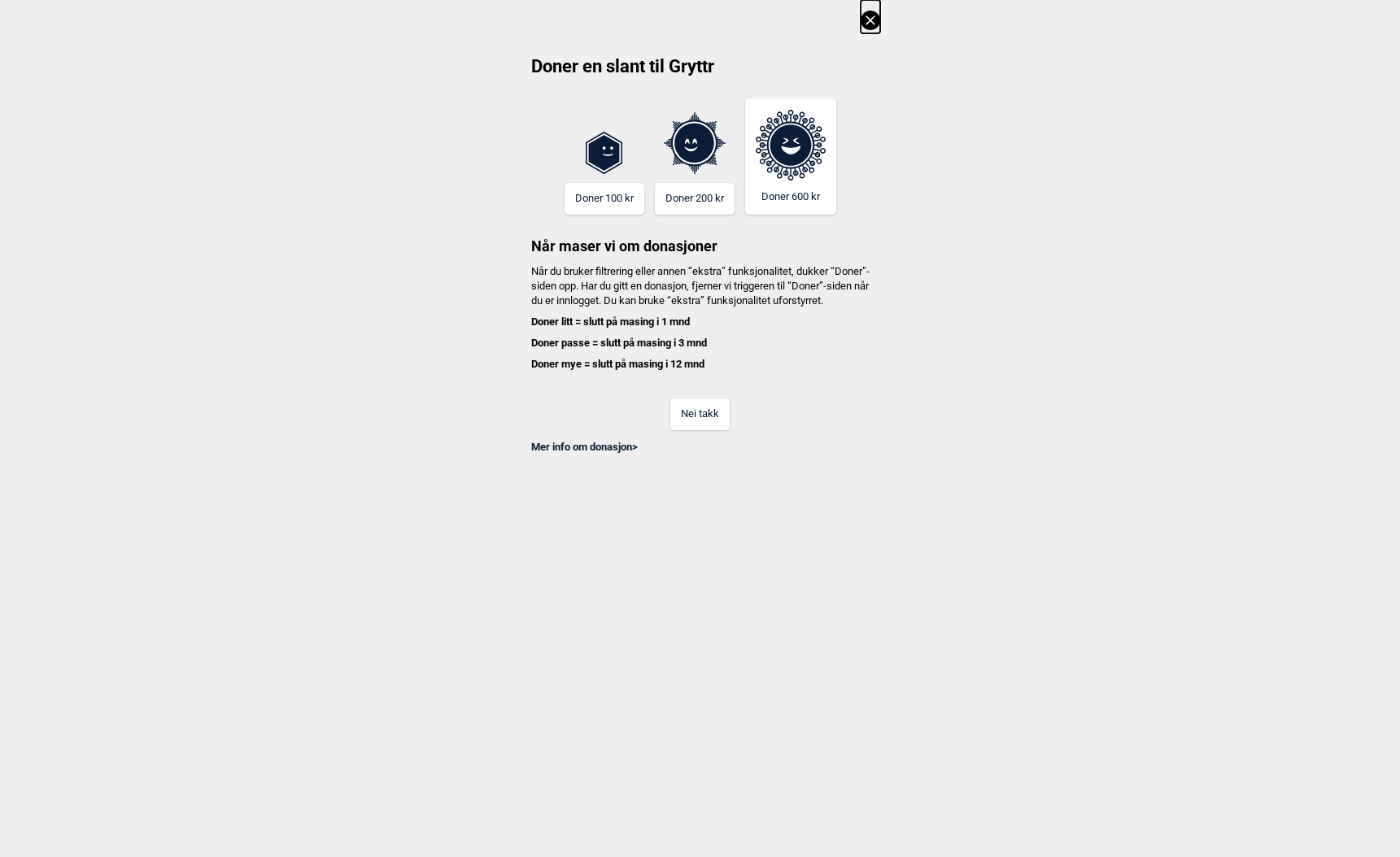
click at [714, 430] on button "Nei takk" at bounding box center [700, 415] width 60 height 32
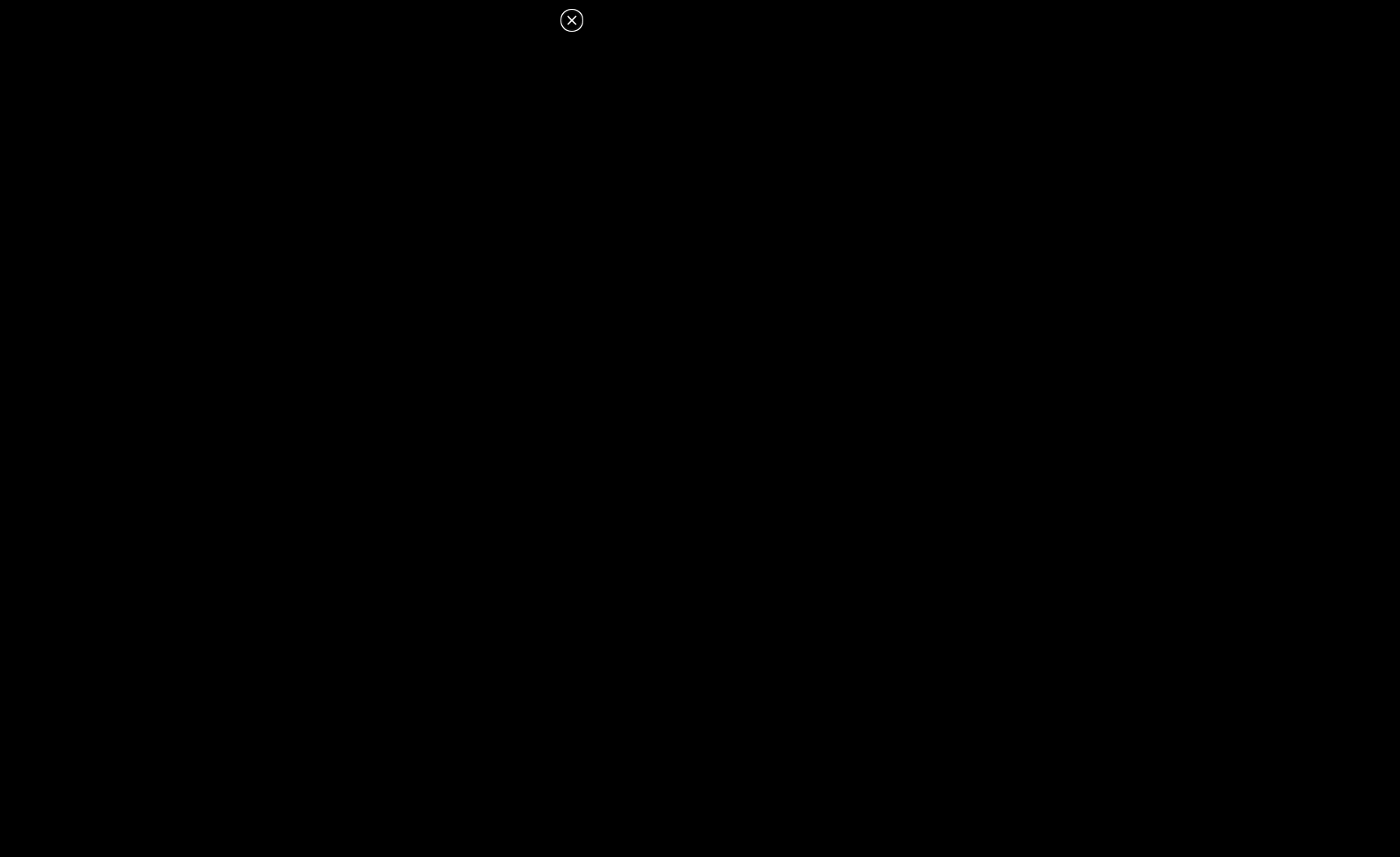
click at [628, 431] on dialog at bounding box center [700, 428] width 1400 height 857
click at [574, 19] on icon at bounding box center [571, 20] width 9 height 9
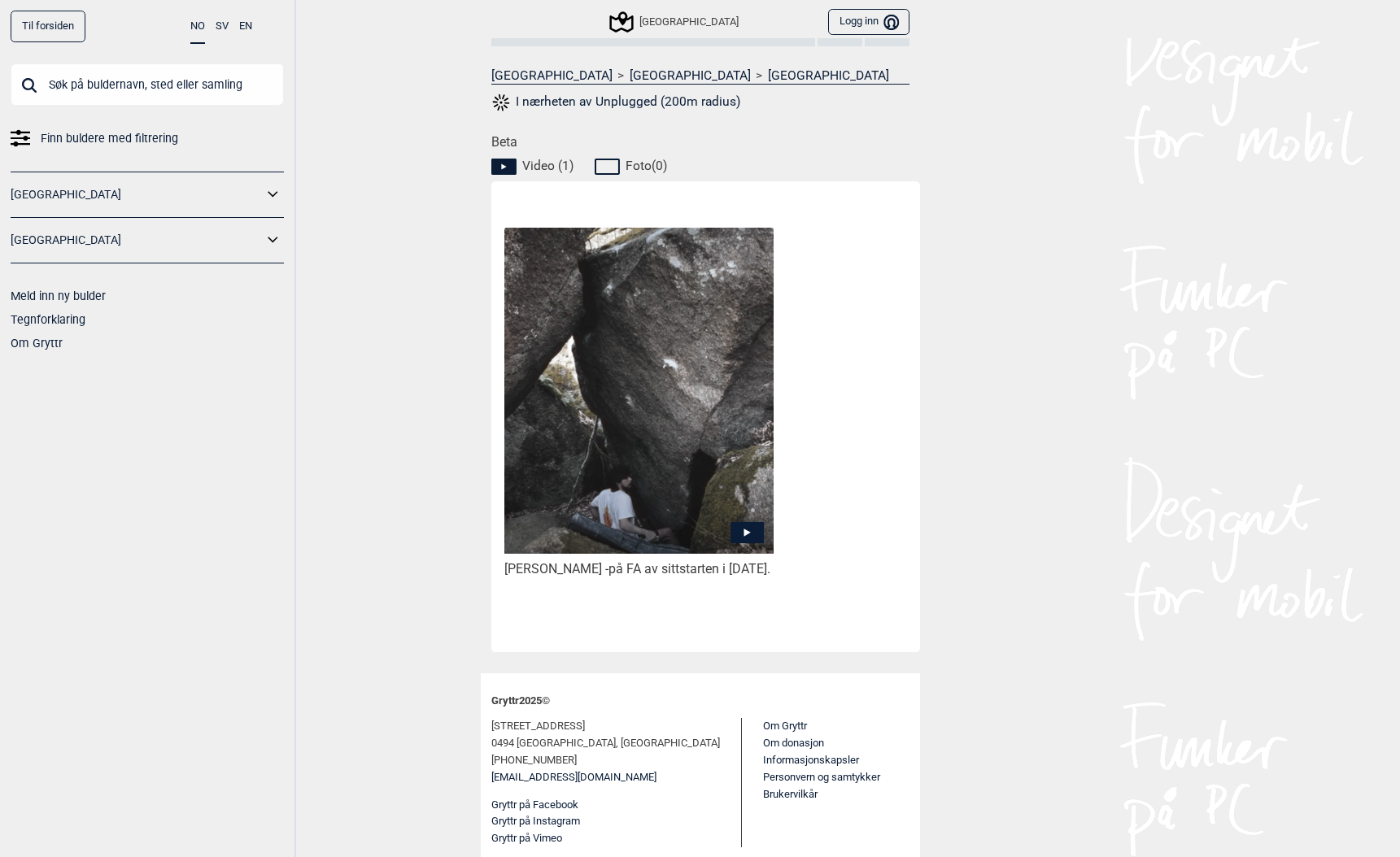
click at [51, 29] on link "Til forsiden" at bounding box center [48, 27] width 75 height 32
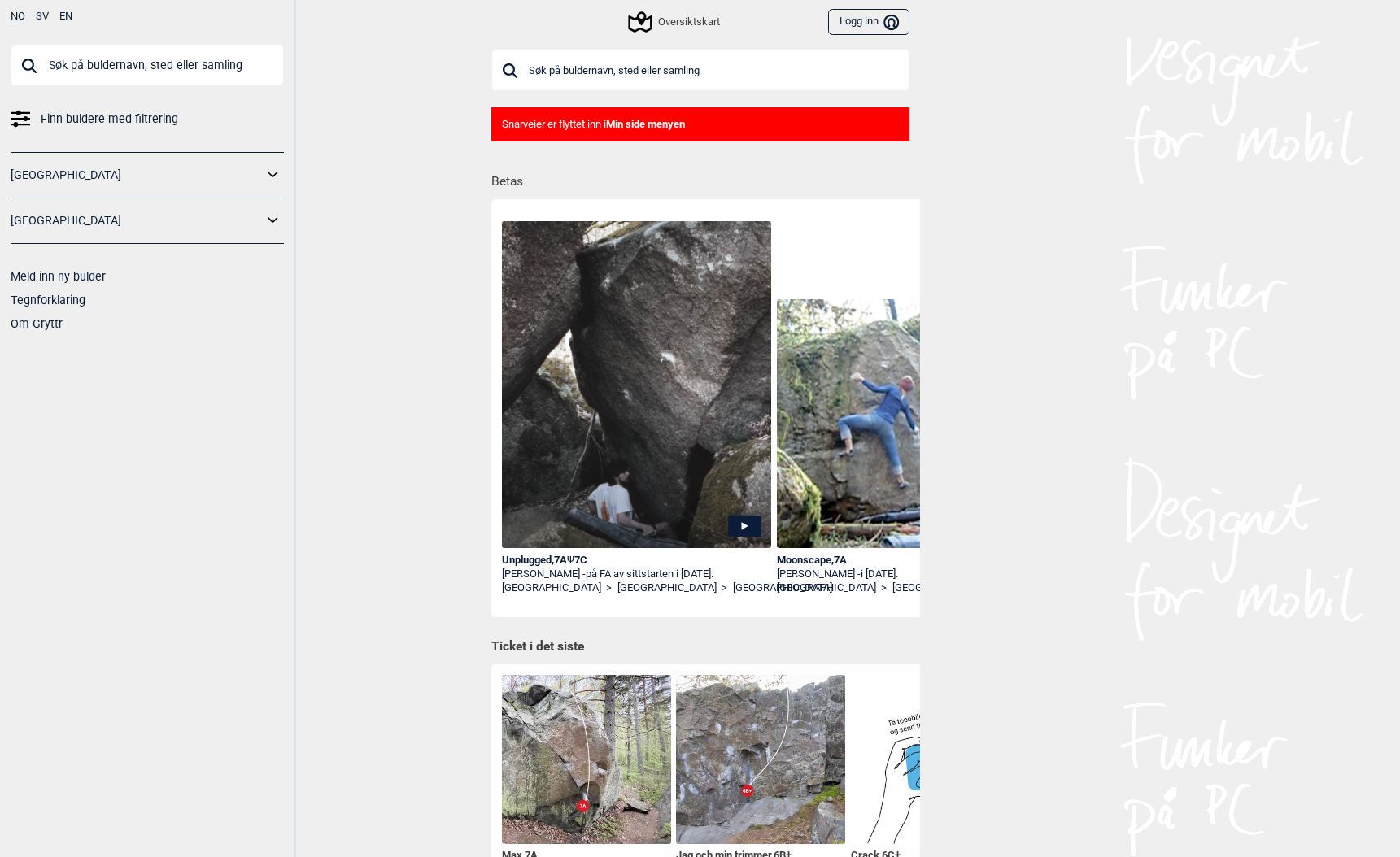
click at [741, 526] on icon at bounding box center [743, 525] width 6 height 8
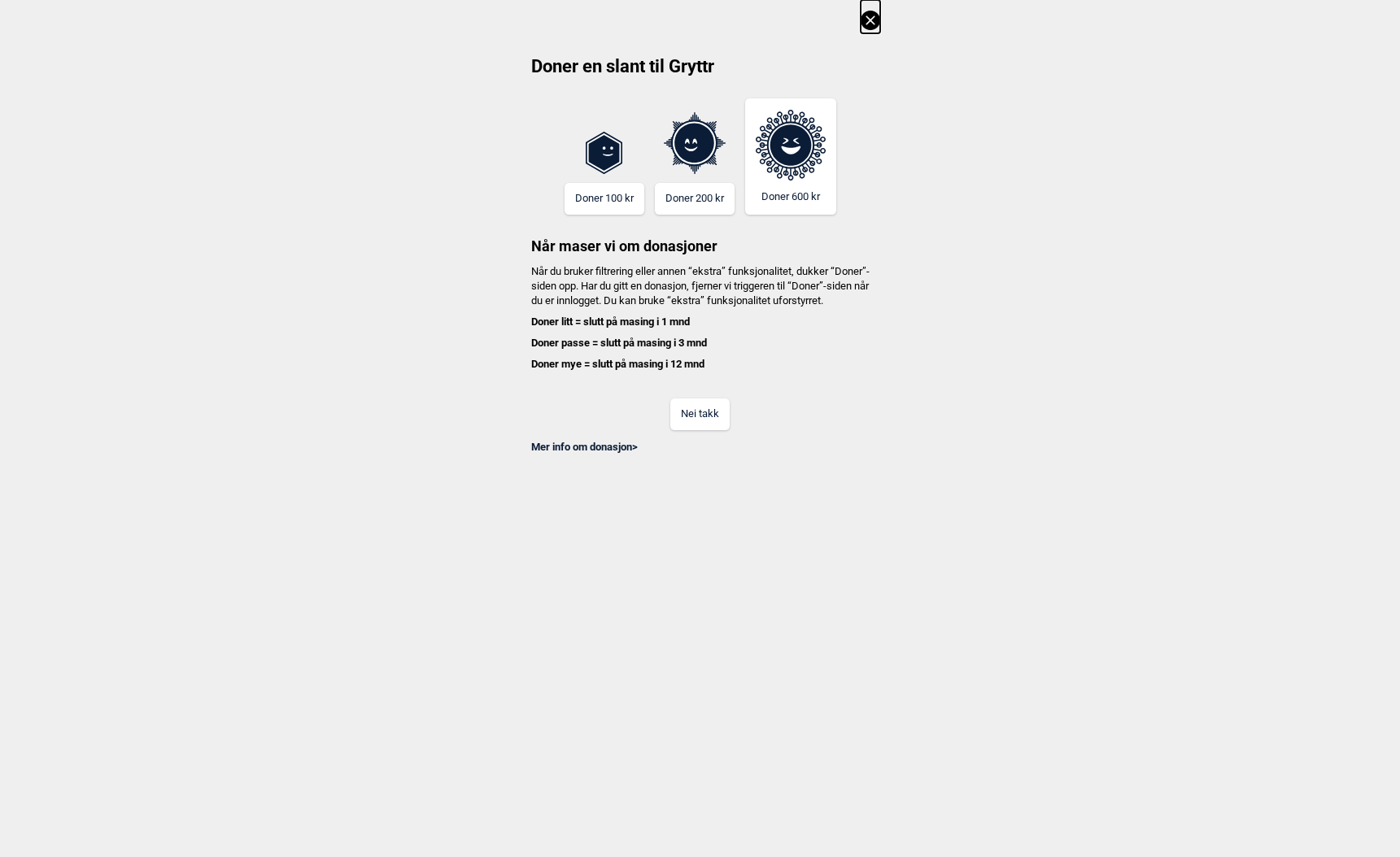
click at [706, 426] on button "Nei takk" at bounding box center [700, 415] width 60 height 32
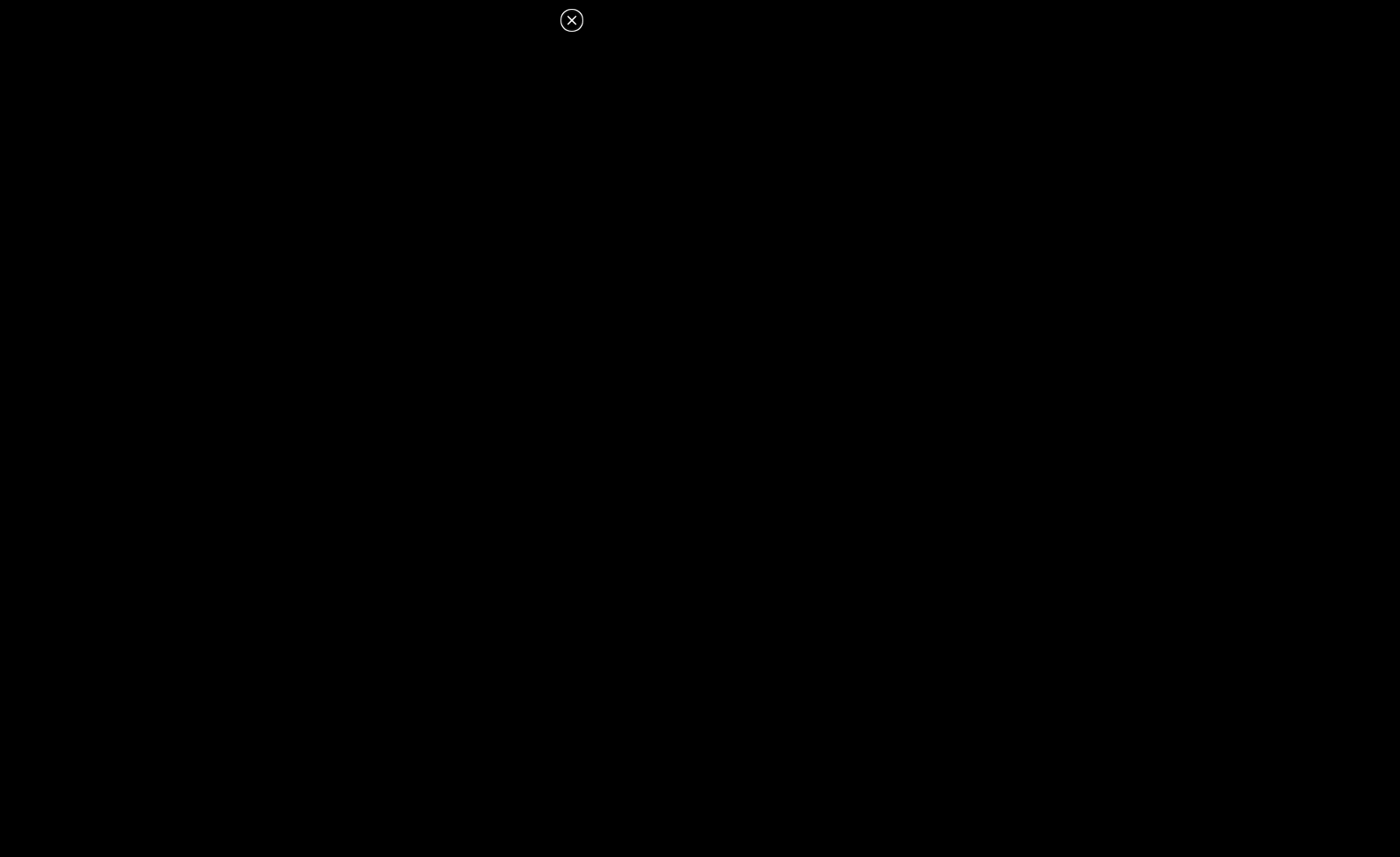
click at [569, 22] on icon at bounding box center [571, 20] width 9 height 9
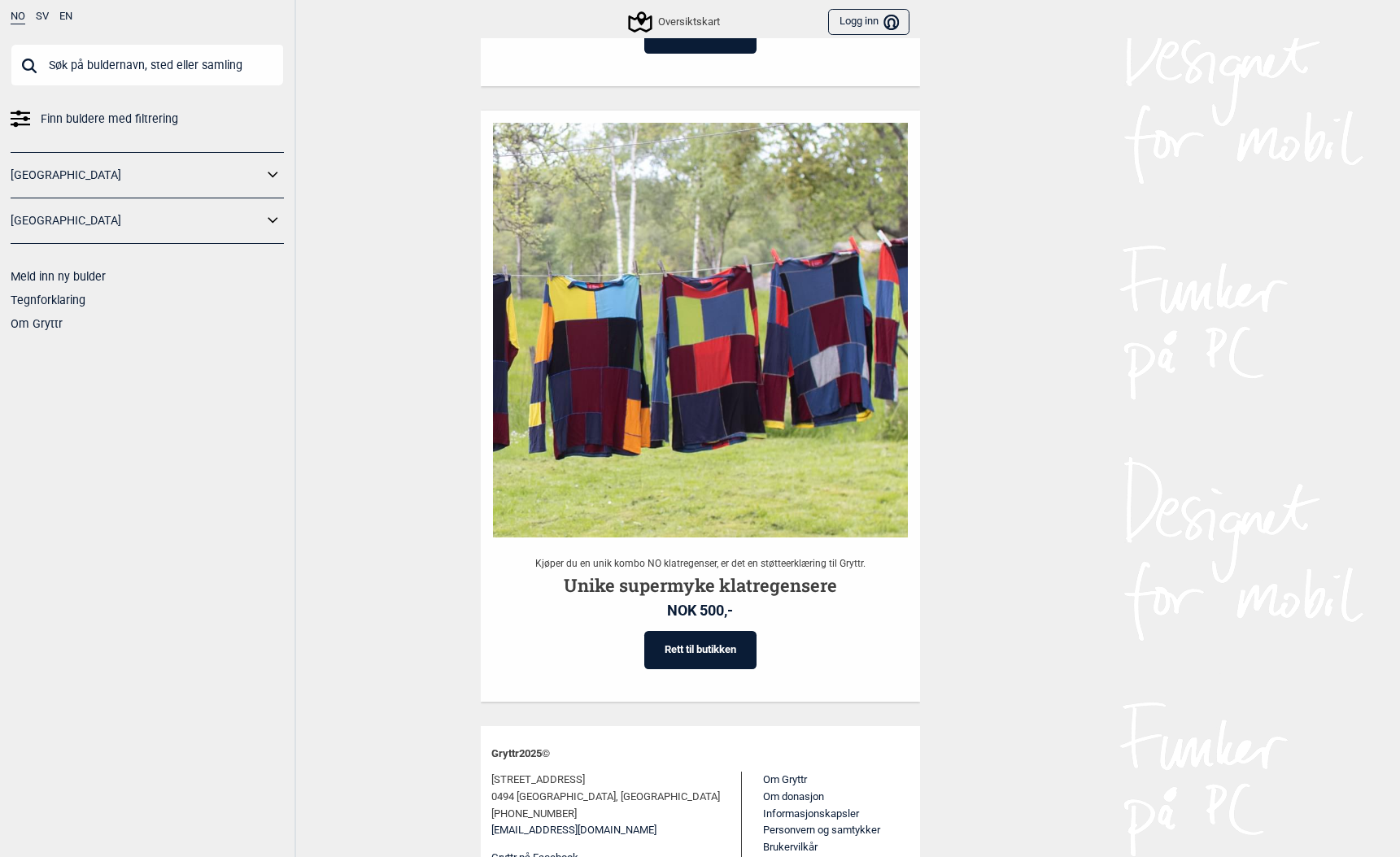
scroll to position [3033, 0]
